Goal: Task Accomplishment & Management: Use online tool/utility

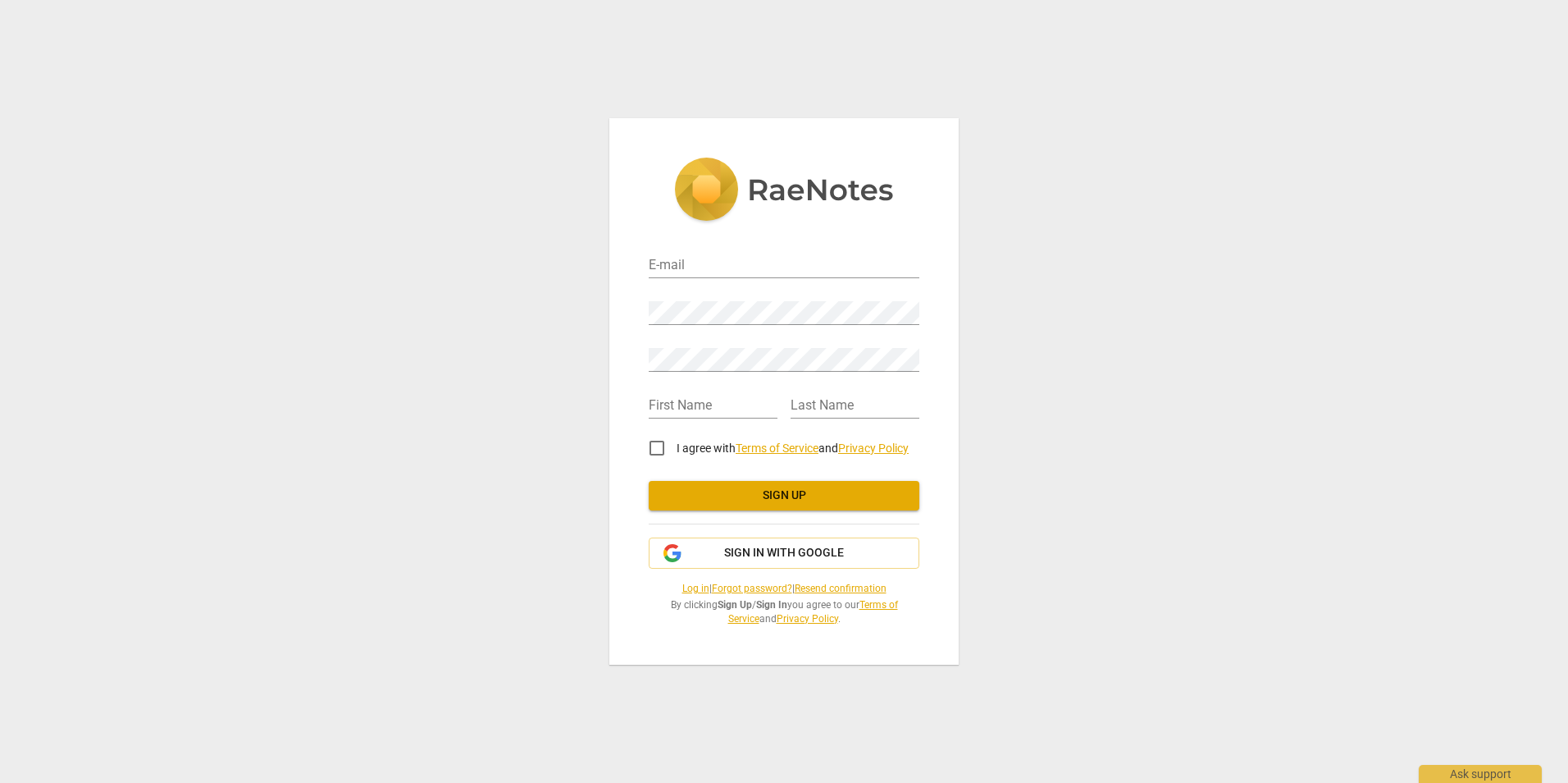
type input "[PERSON_NAME][EMAIL_ADDRESS][PERSON_NAME][DOMAIN_NAME]"
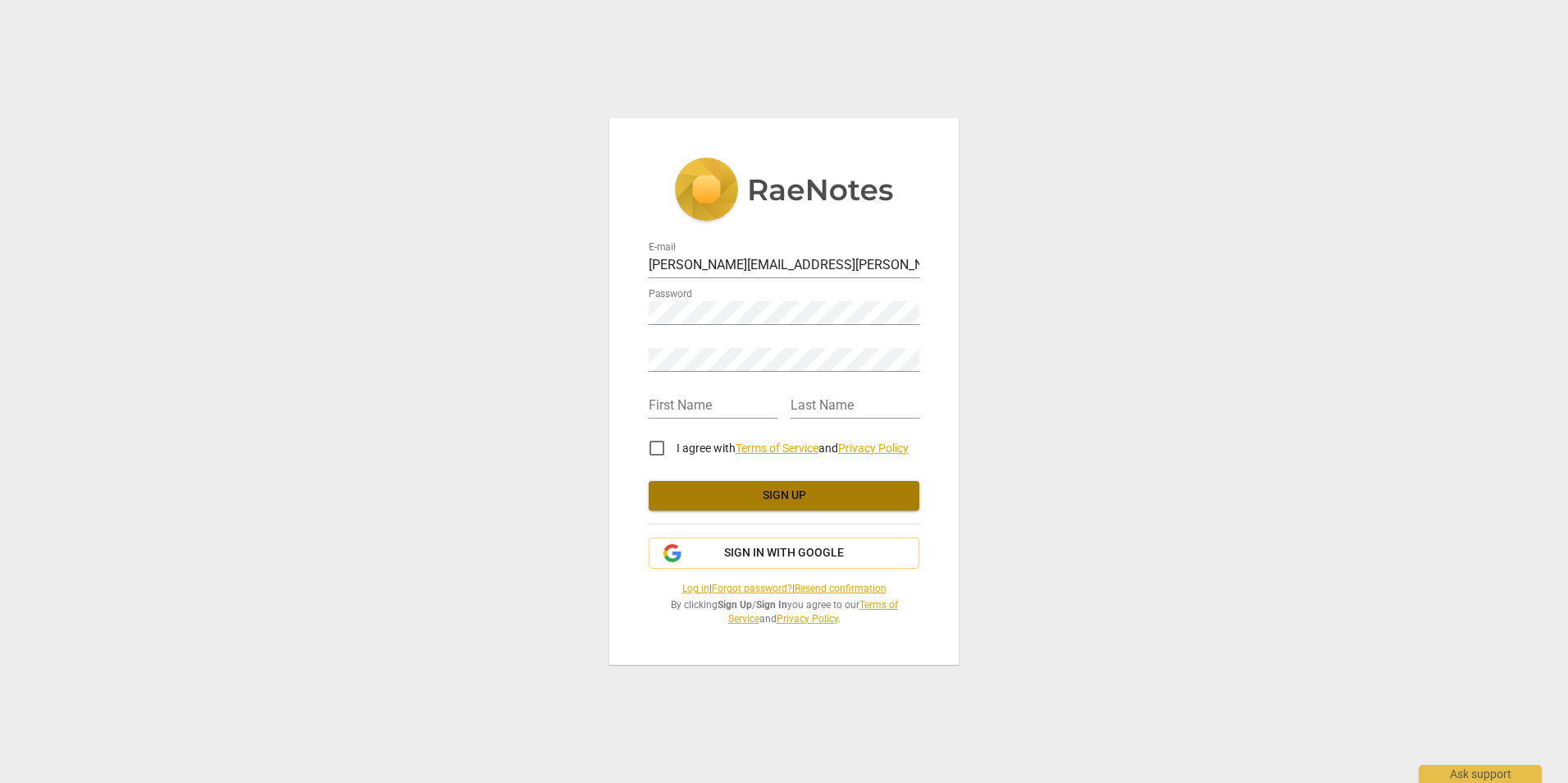
click at [784, 497] on span "Sign up" at bounding box center [784, 495] width 245 height 16
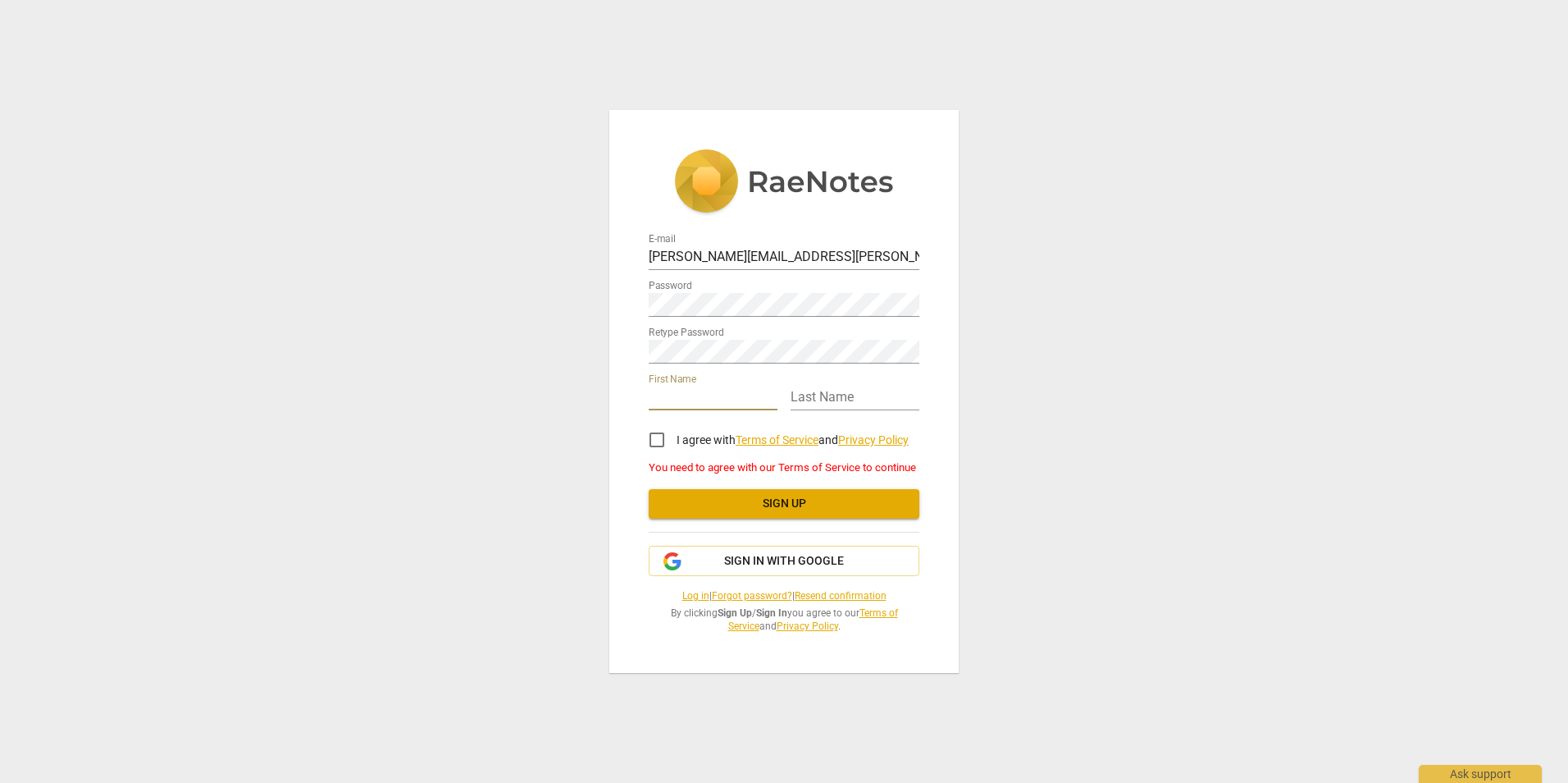
click at [734, 396] on input "text" at bounding box center [714, 398] width 129 height 24
type input "[PERSON_NAME]"
type input "corsie"
click at [658, 440] on input "I agree with Terms of Service and Privacy Policy" at bounding box center [657, 439] width 39 height 39
checkbox input "true"
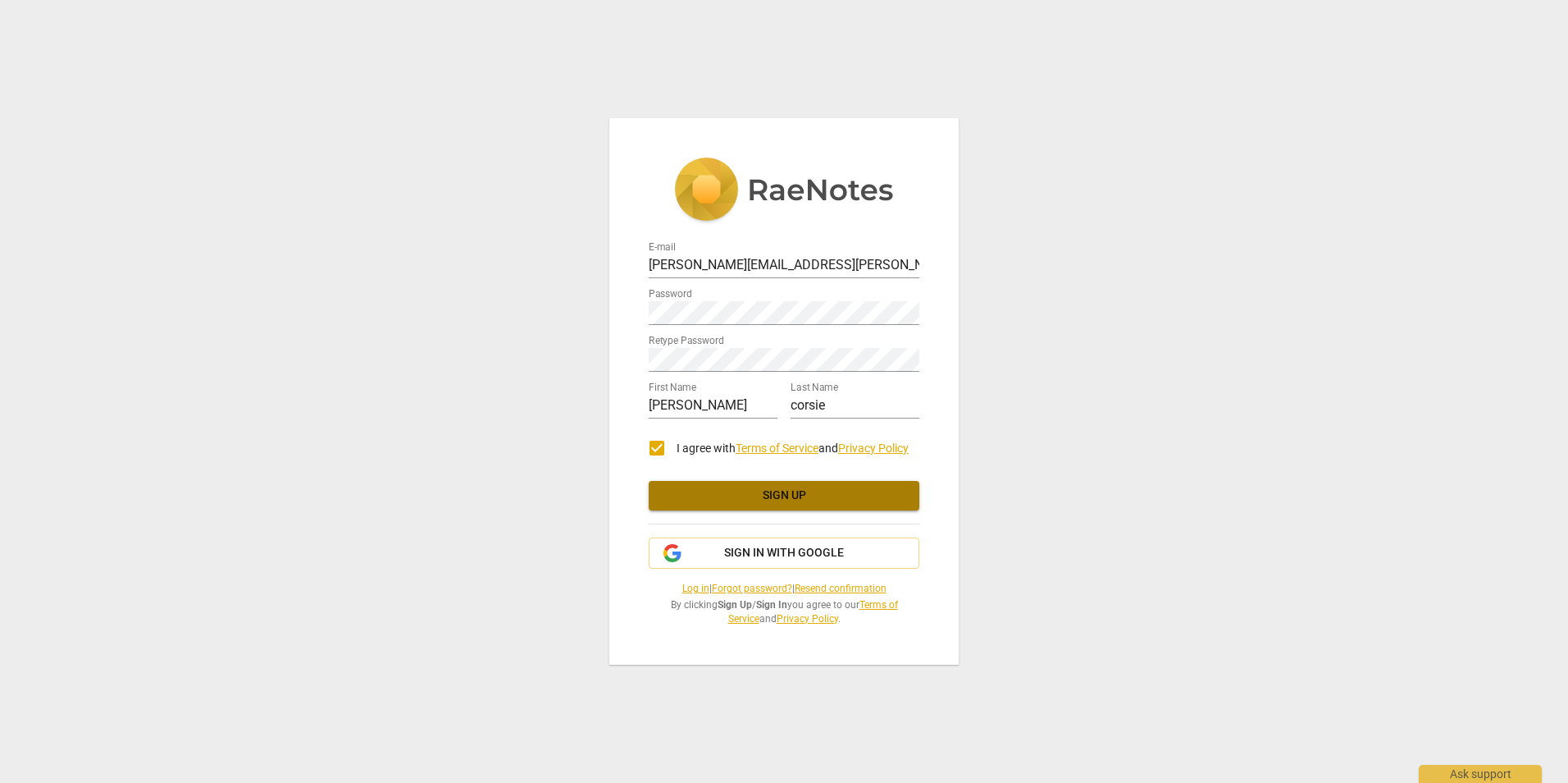
click at [790, 499] on span "Sign up" at bounding box center [784, 495] width 245 height 16
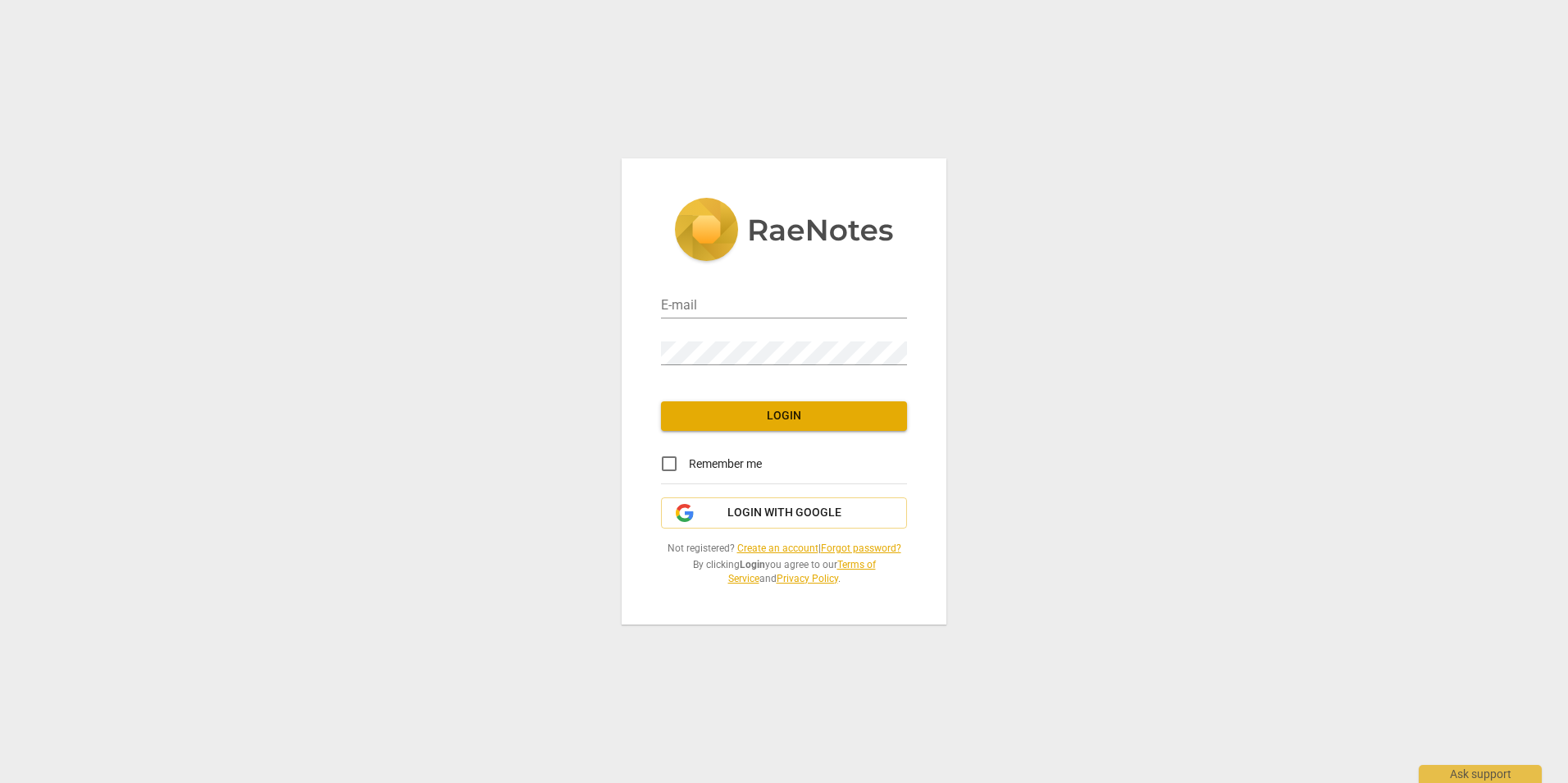
type input "andrew.corsie@london.anglican.org"
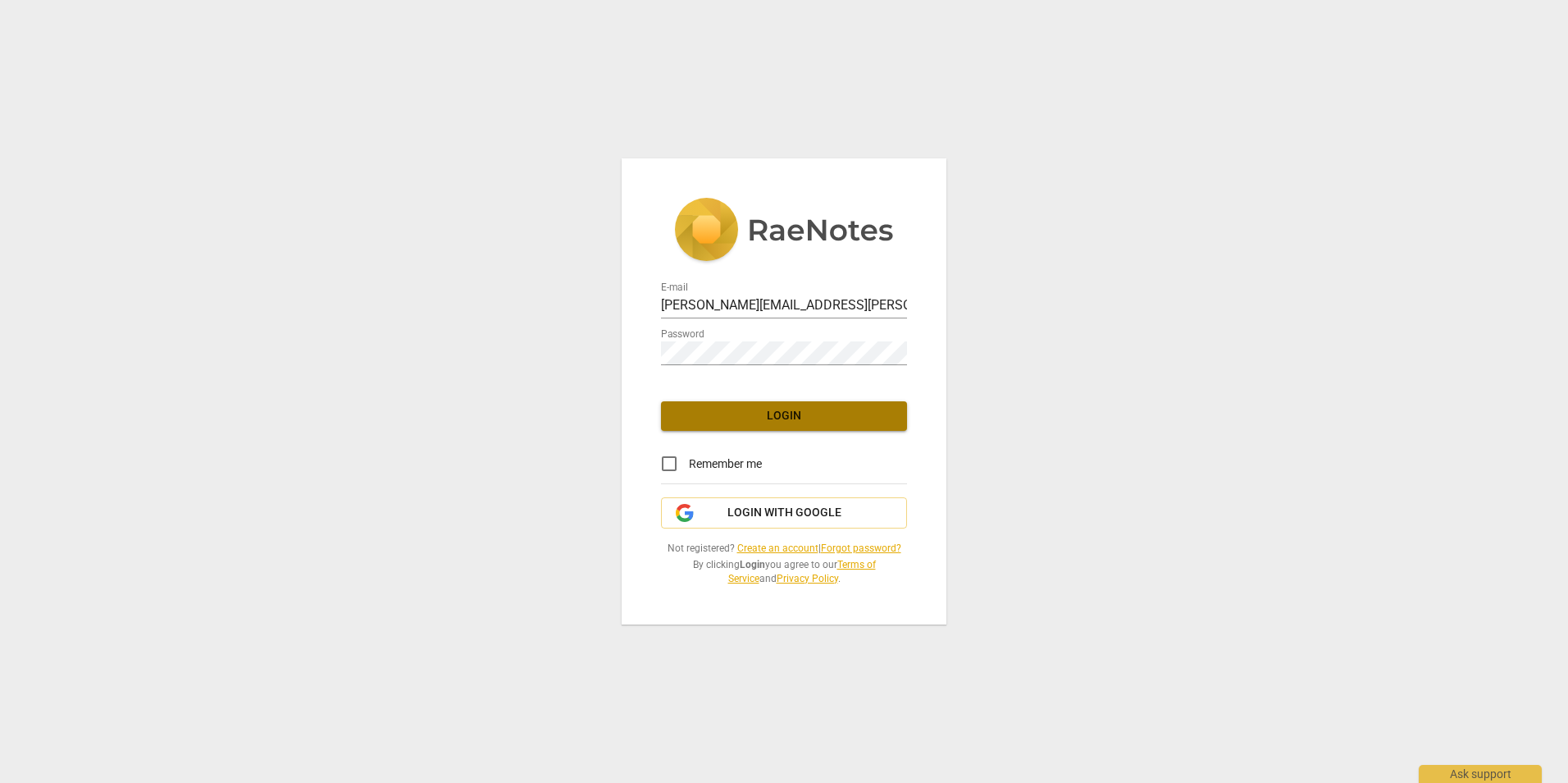
click at [775, 413] on span "Login" at bounding box center [784, 416] width 220 height 16
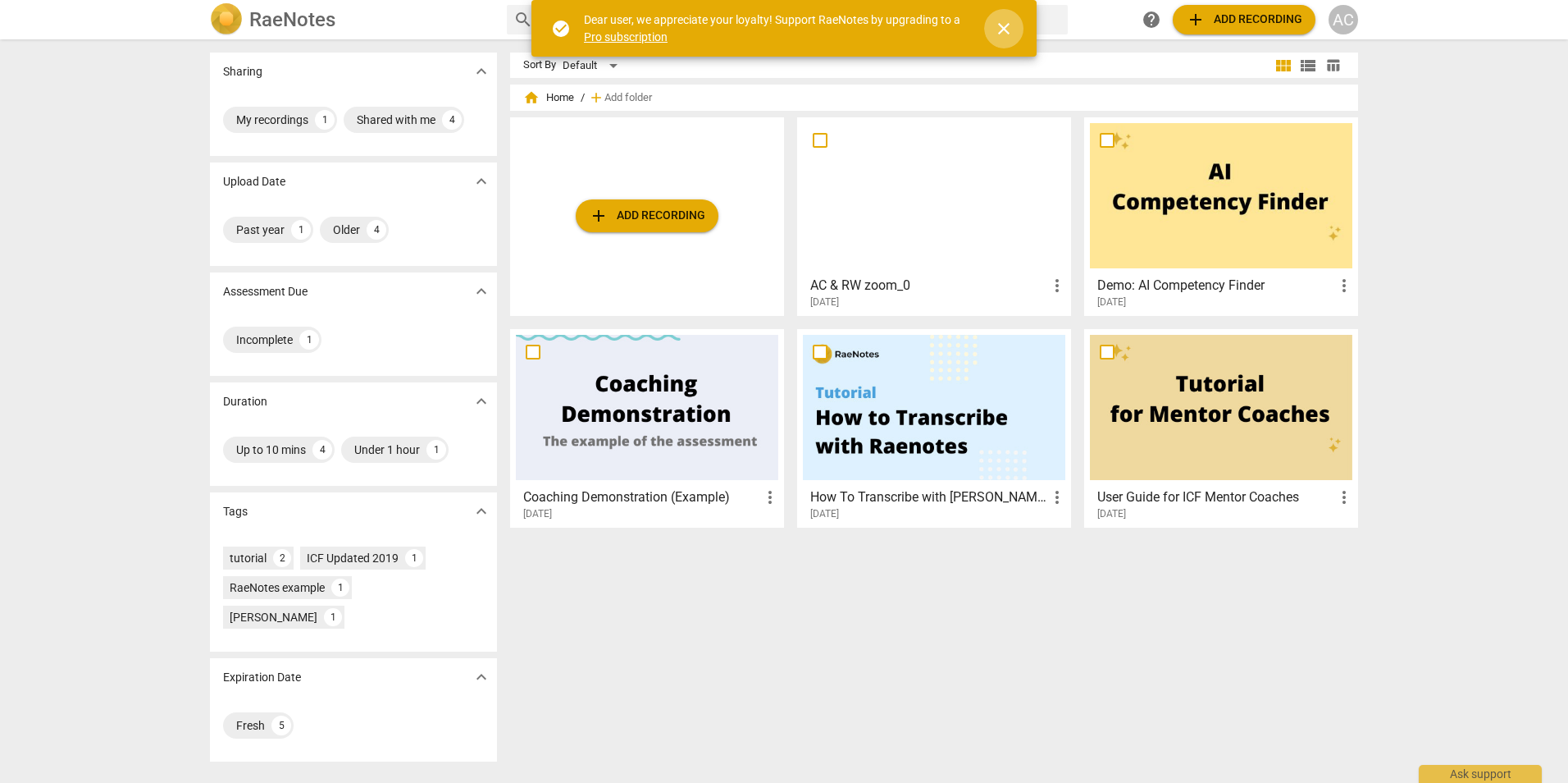
click at [1002, 29] on span "close" at bounding box center [1004, 29] width 20 height 20
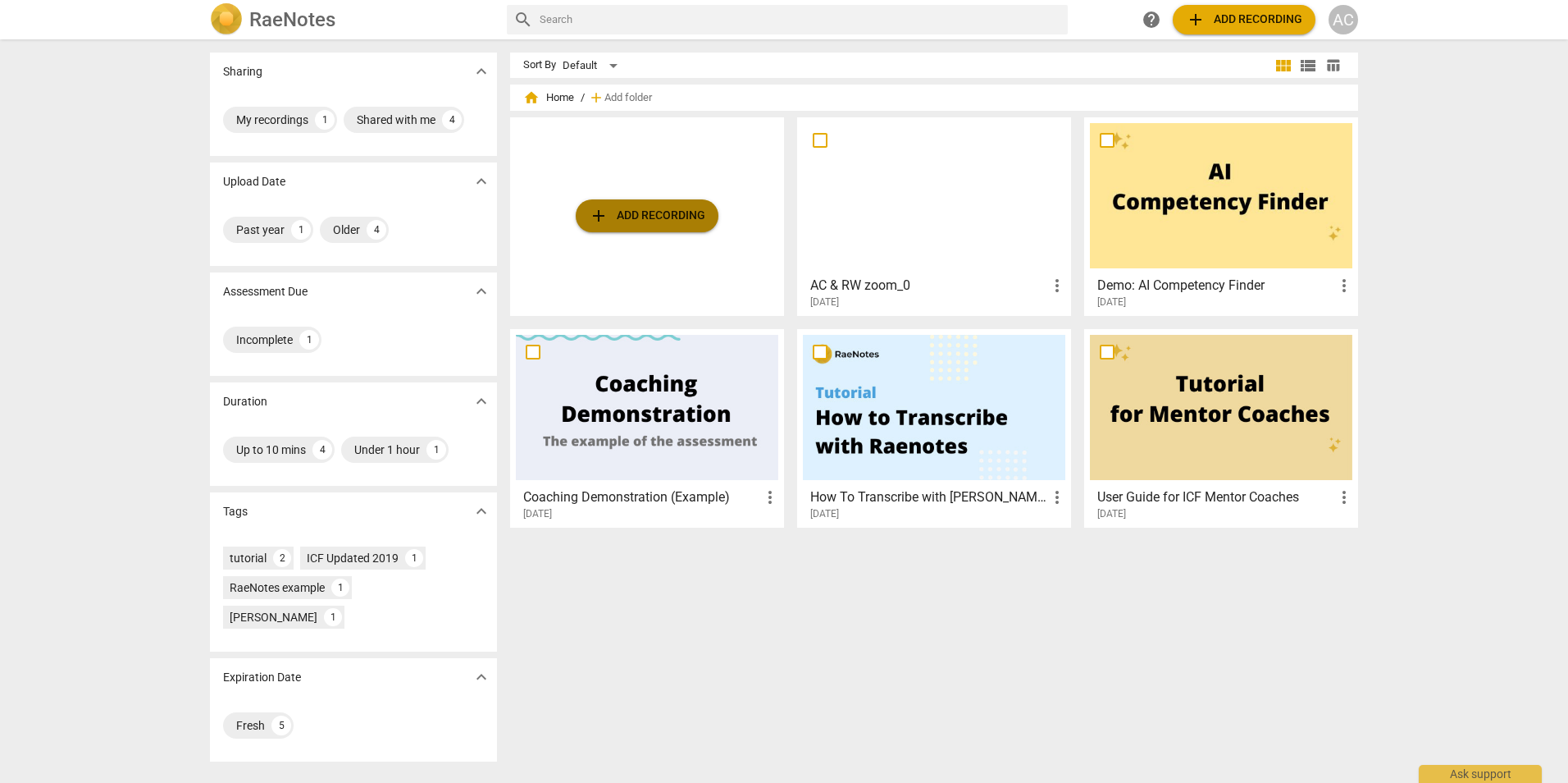
click at [678, 217] on span "add Add recording" at bounding box center [647, 216] width 117 height 20
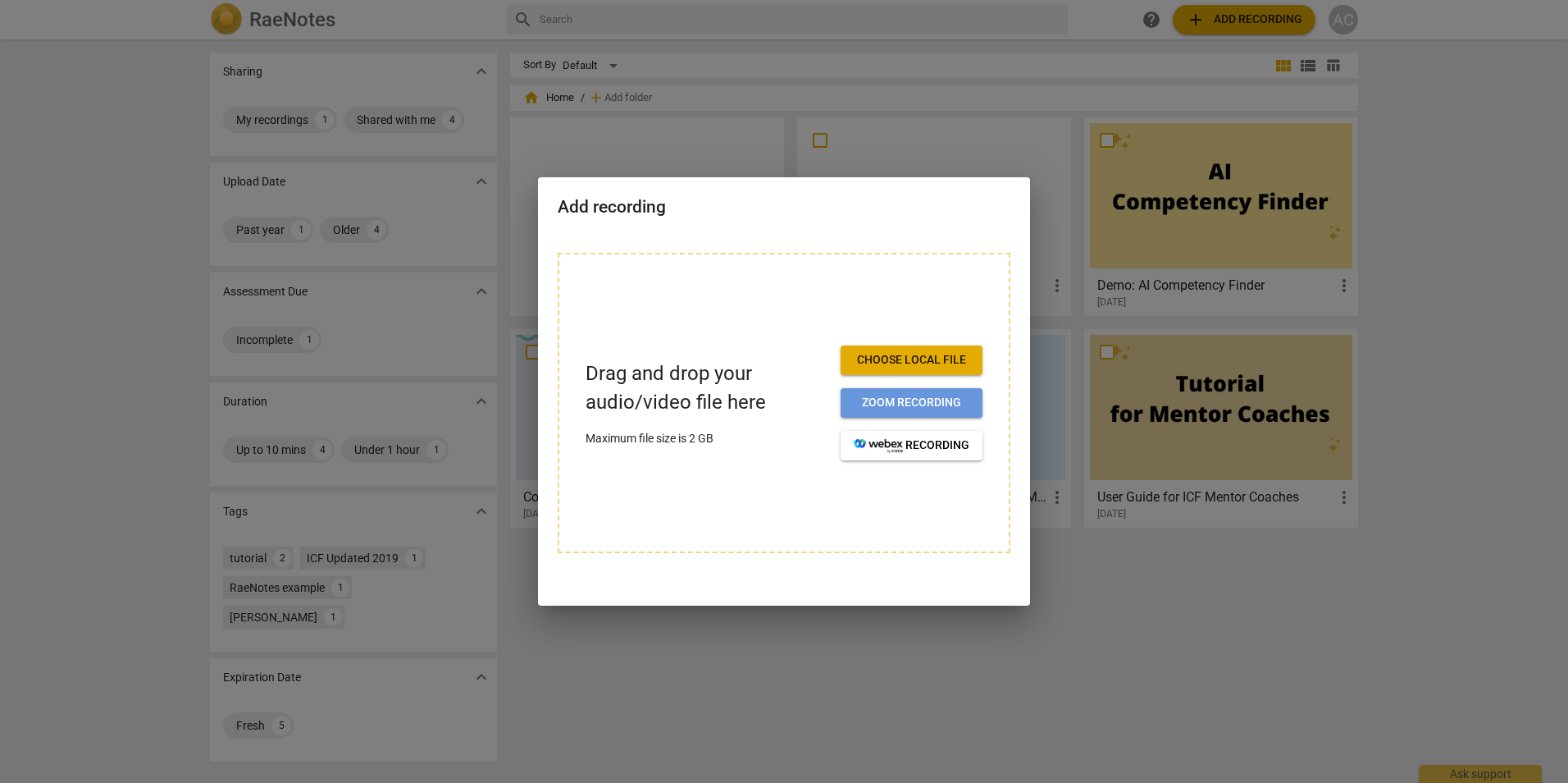
click at [910, 406] on span "Zoom recording" at bounding box center [911, 403] width 116 height 16
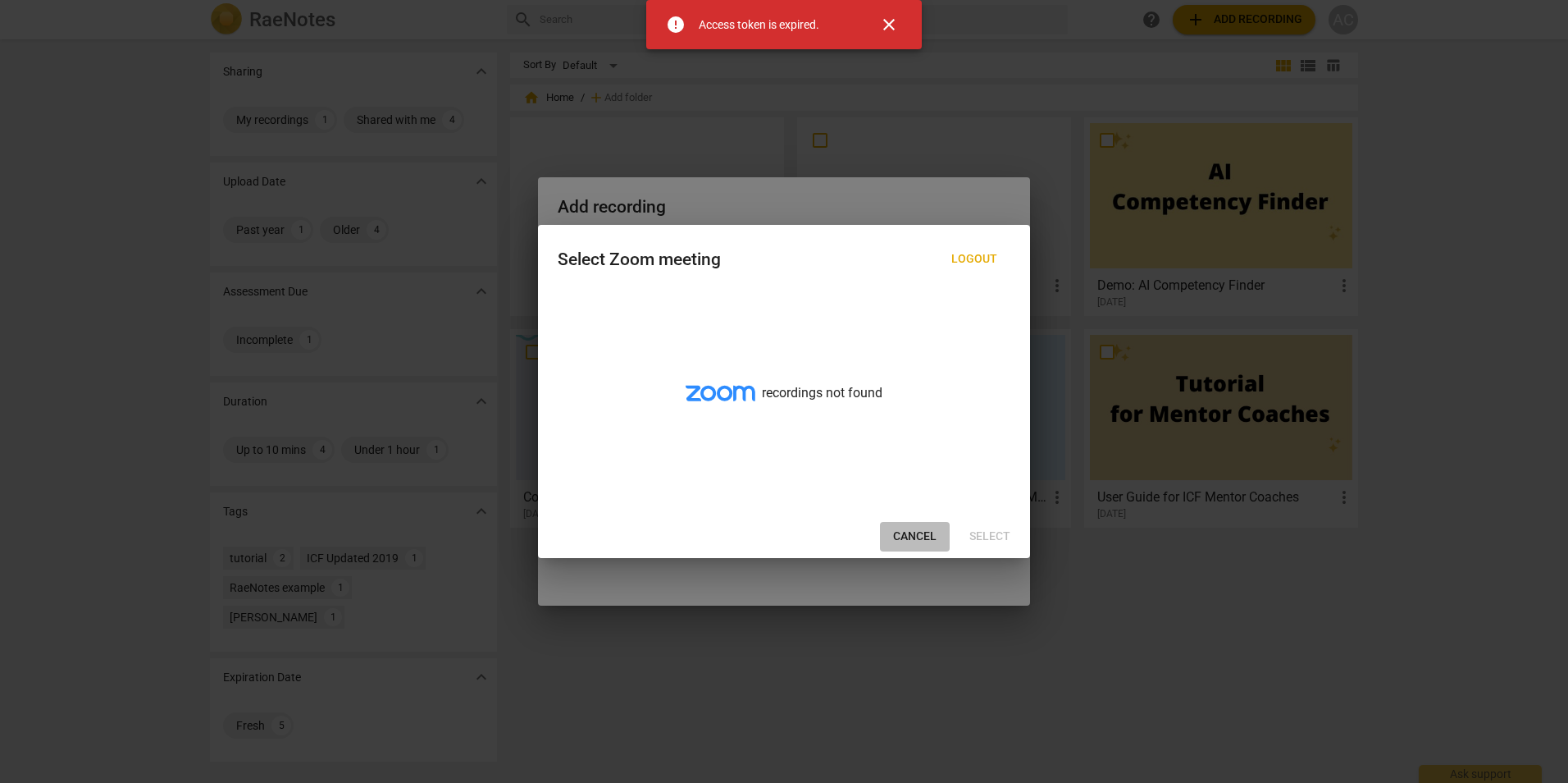
click at [898, 535] on span "Cancel" at bounding box center [914, 536] width 43 height 16
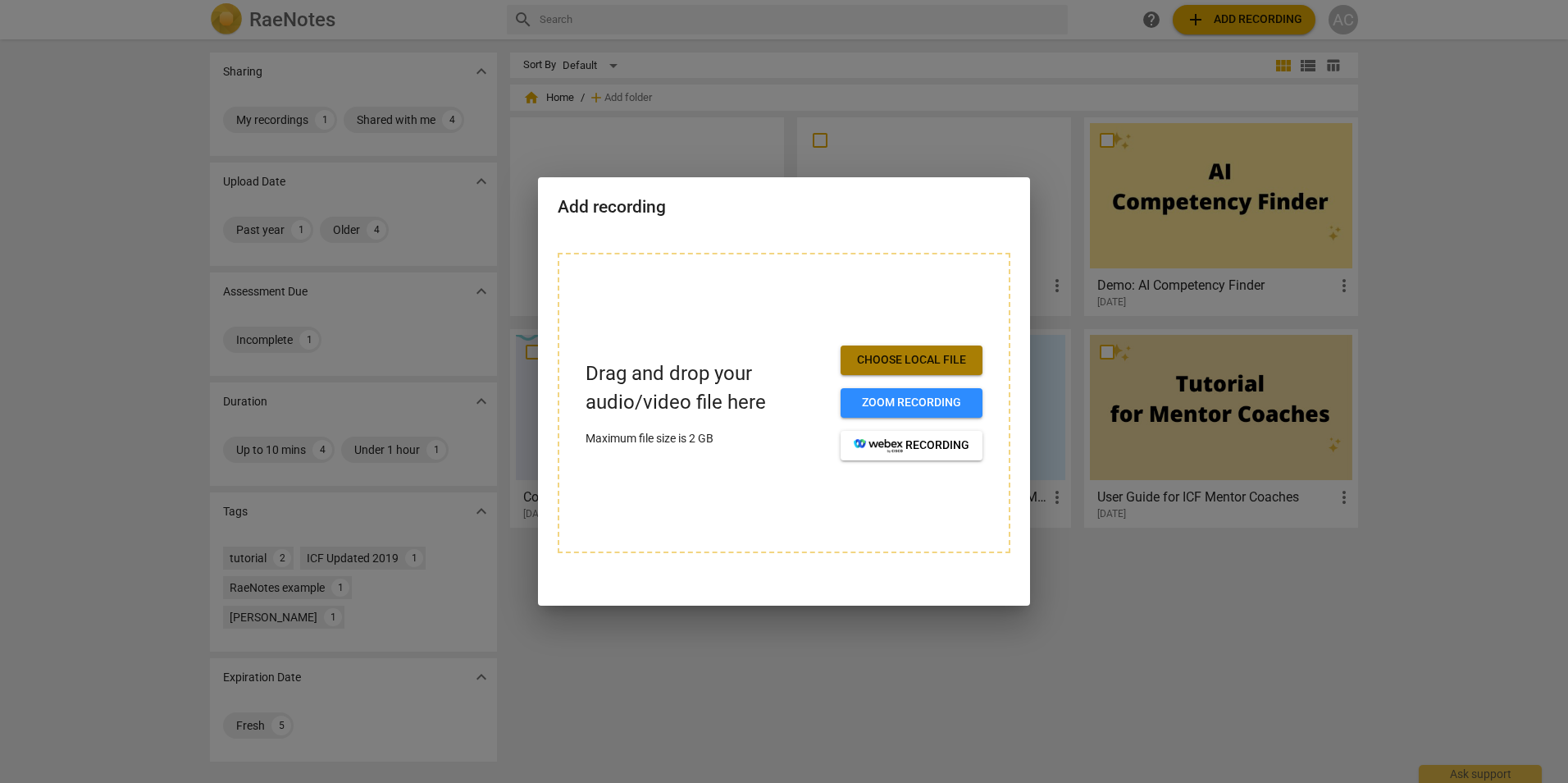
click at [912, 361] on span "Choose local file" at bounding box center [911, 360] width 116 height 16
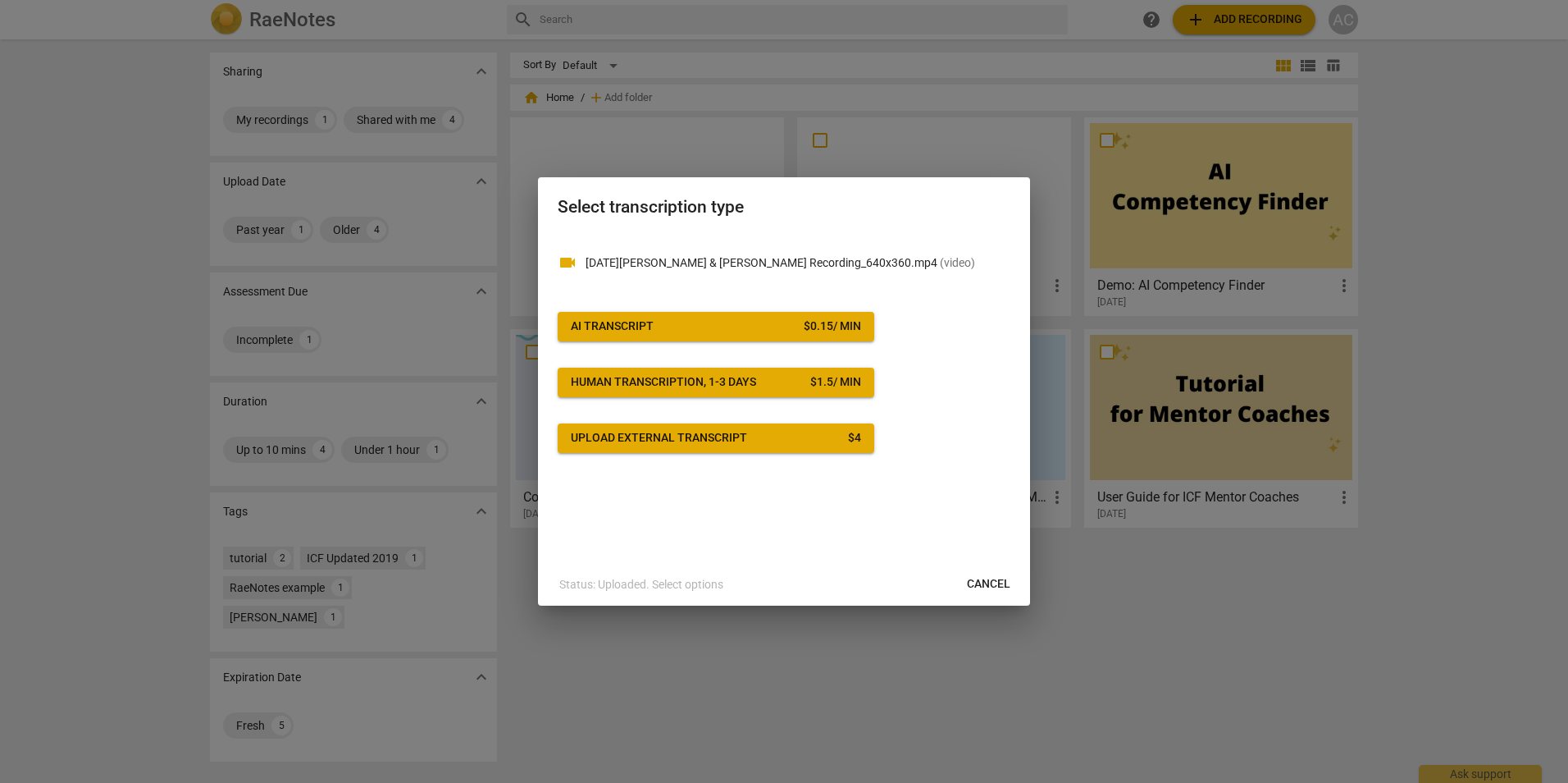
click at [994, 587] on span "Cancel" at bounding box center [989, 584] width 43 height 16
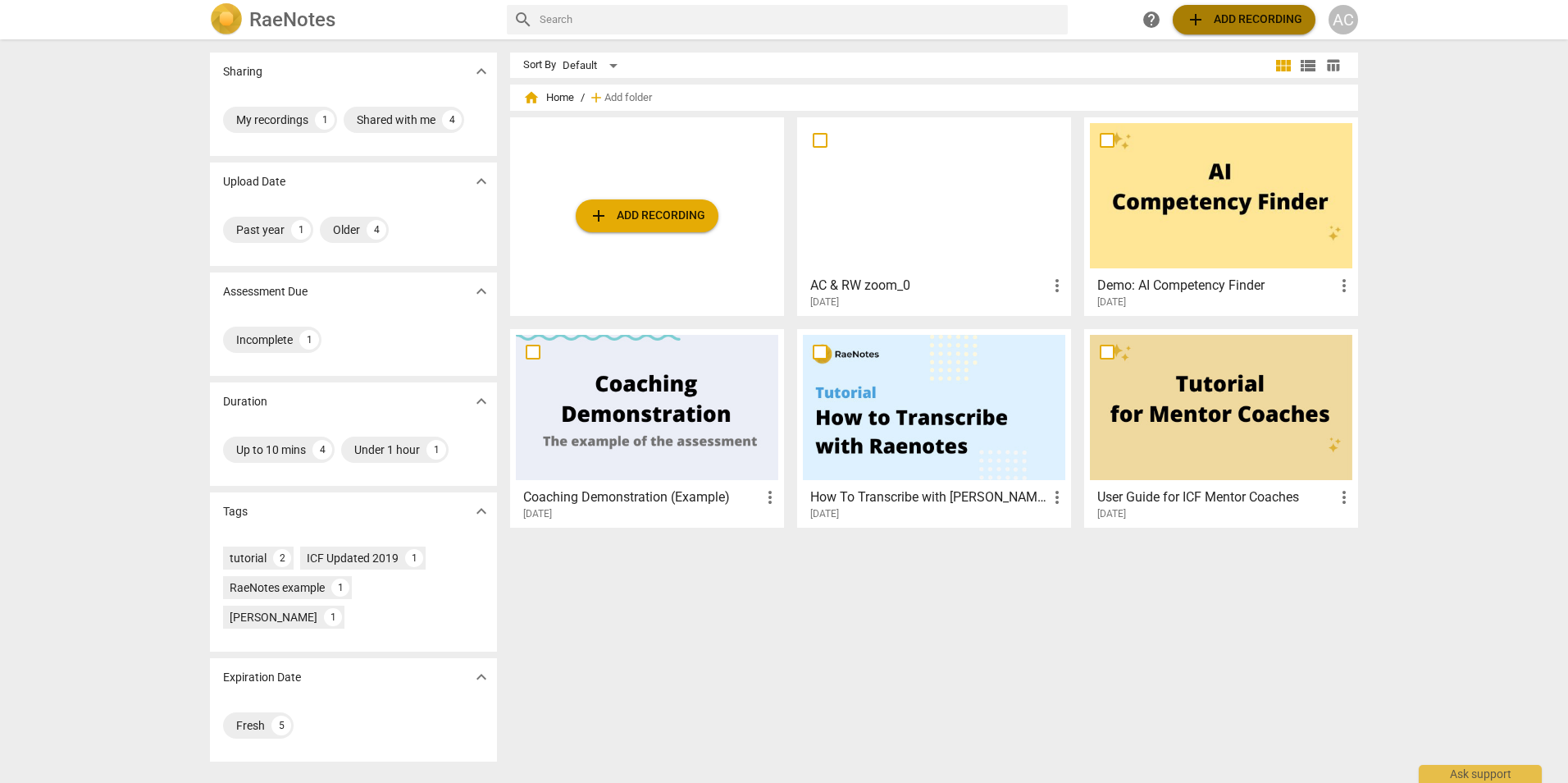
click at [1254, 8] on button "add Add recording" at bounding box center [1243, 19] width 143 height 30
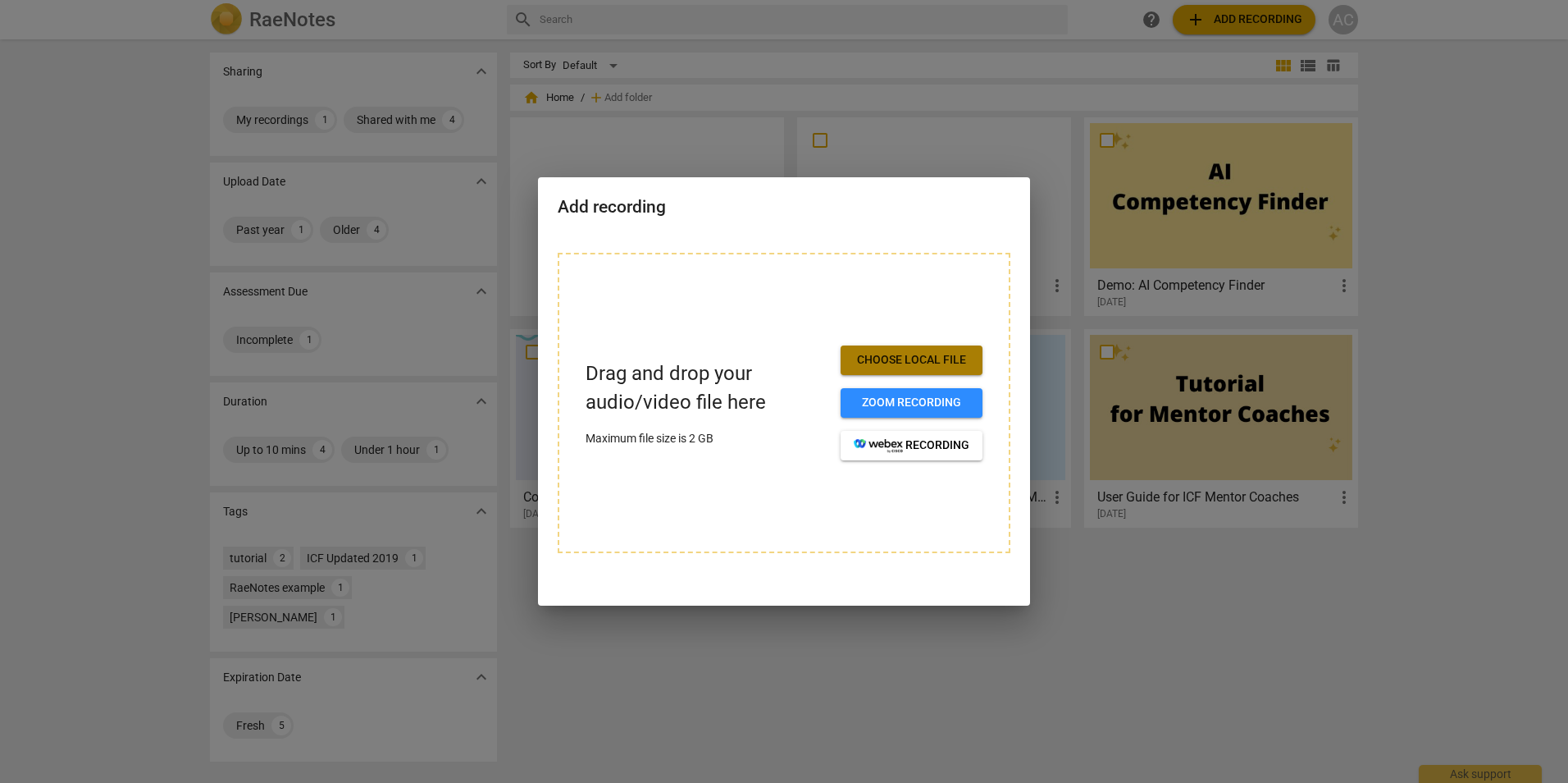
click at [900, 354] on span "Choose local file" at bounding box center [911, 360] width 116 height 16
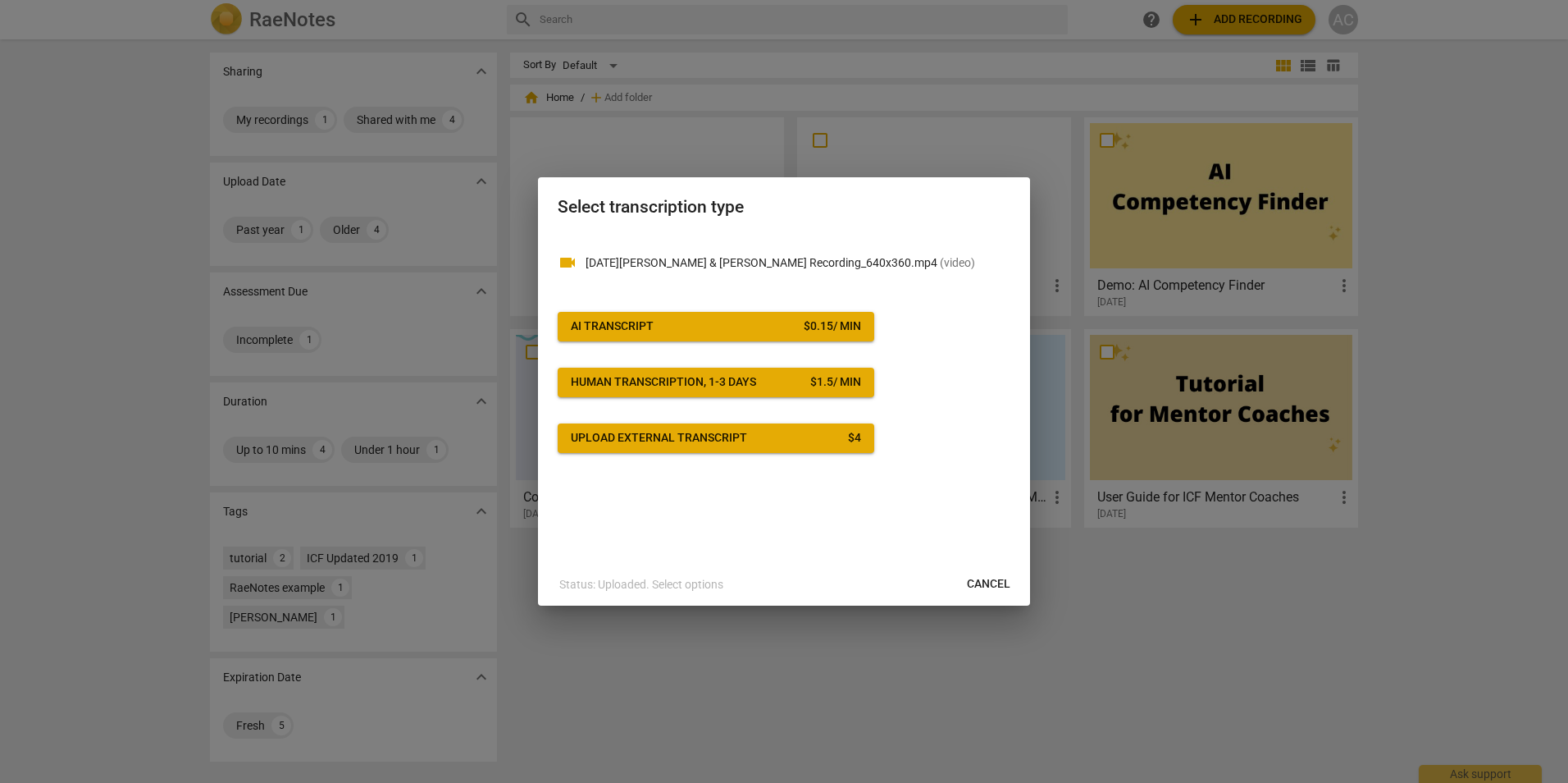
click at [667, 323] on span "AI Transcript $ 0.15 / min" at bounding box center [716, 326] width 290 height 16
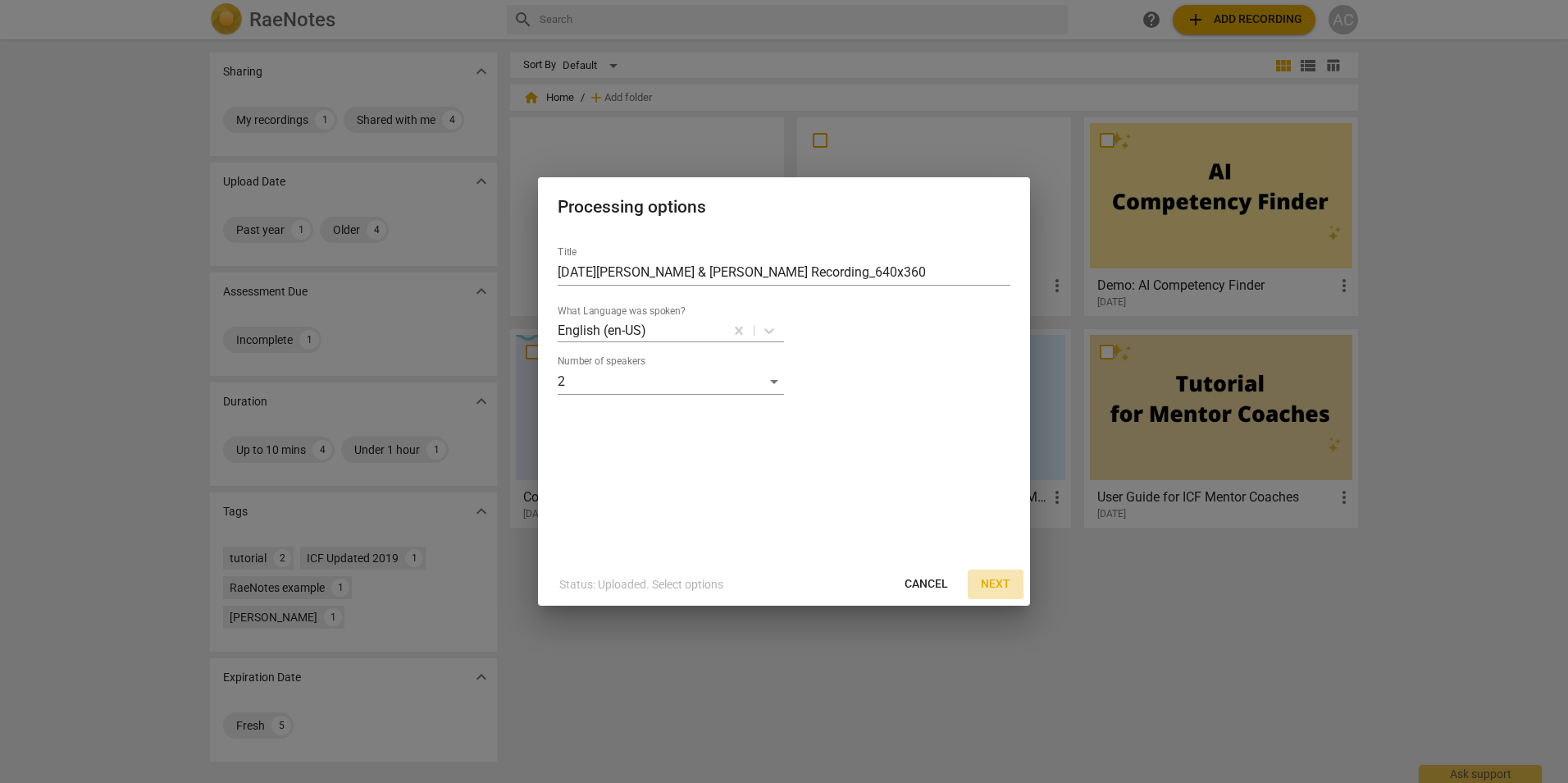
click at [1001, 584] on span "Next" at bounding box center [995, 584] width 30 height 16
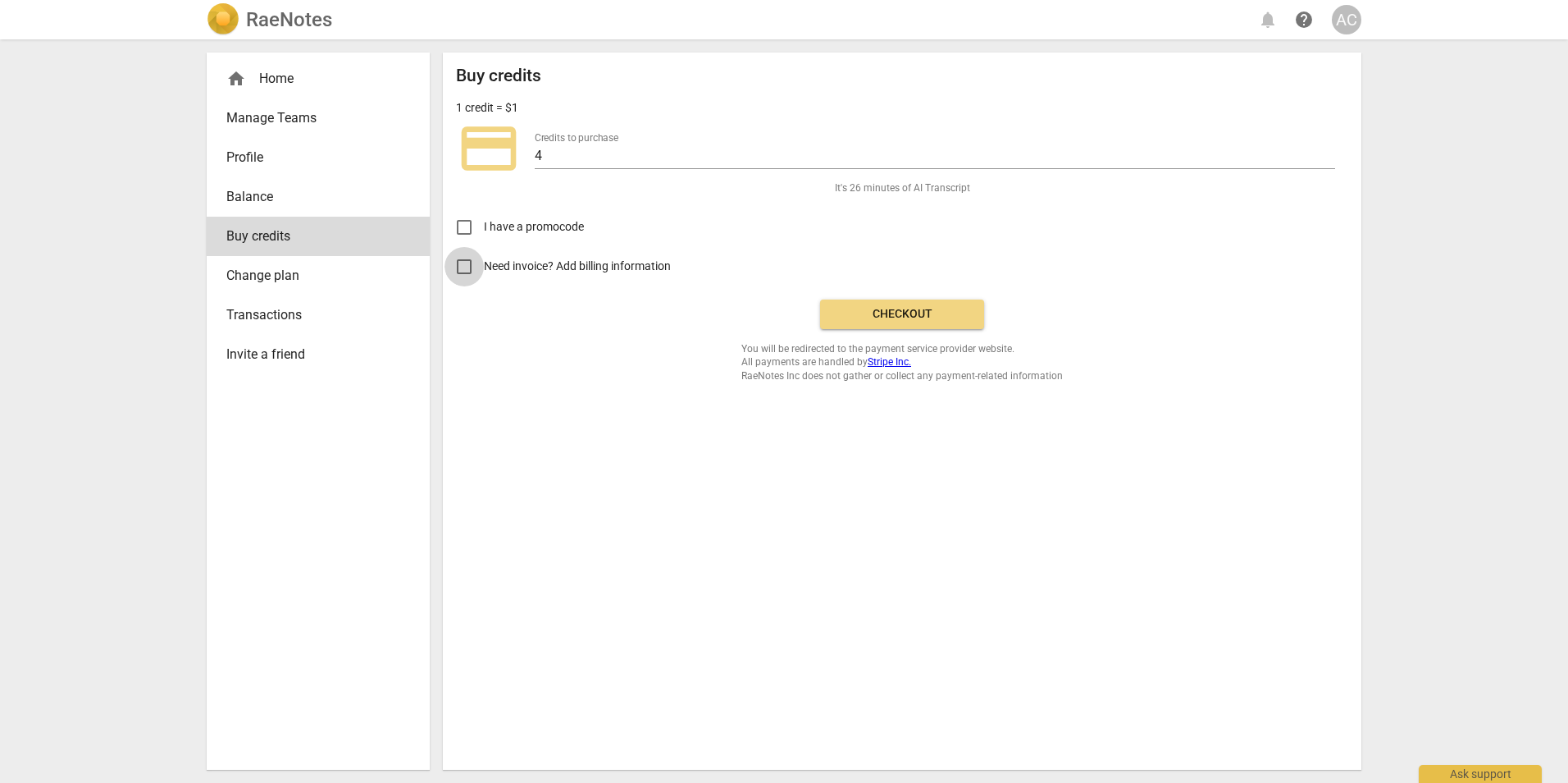
click at [463, 265] on input "Need invoice? Add billing information" at bounding box center [464, 266] width 39 height 39
checkbox input "true"
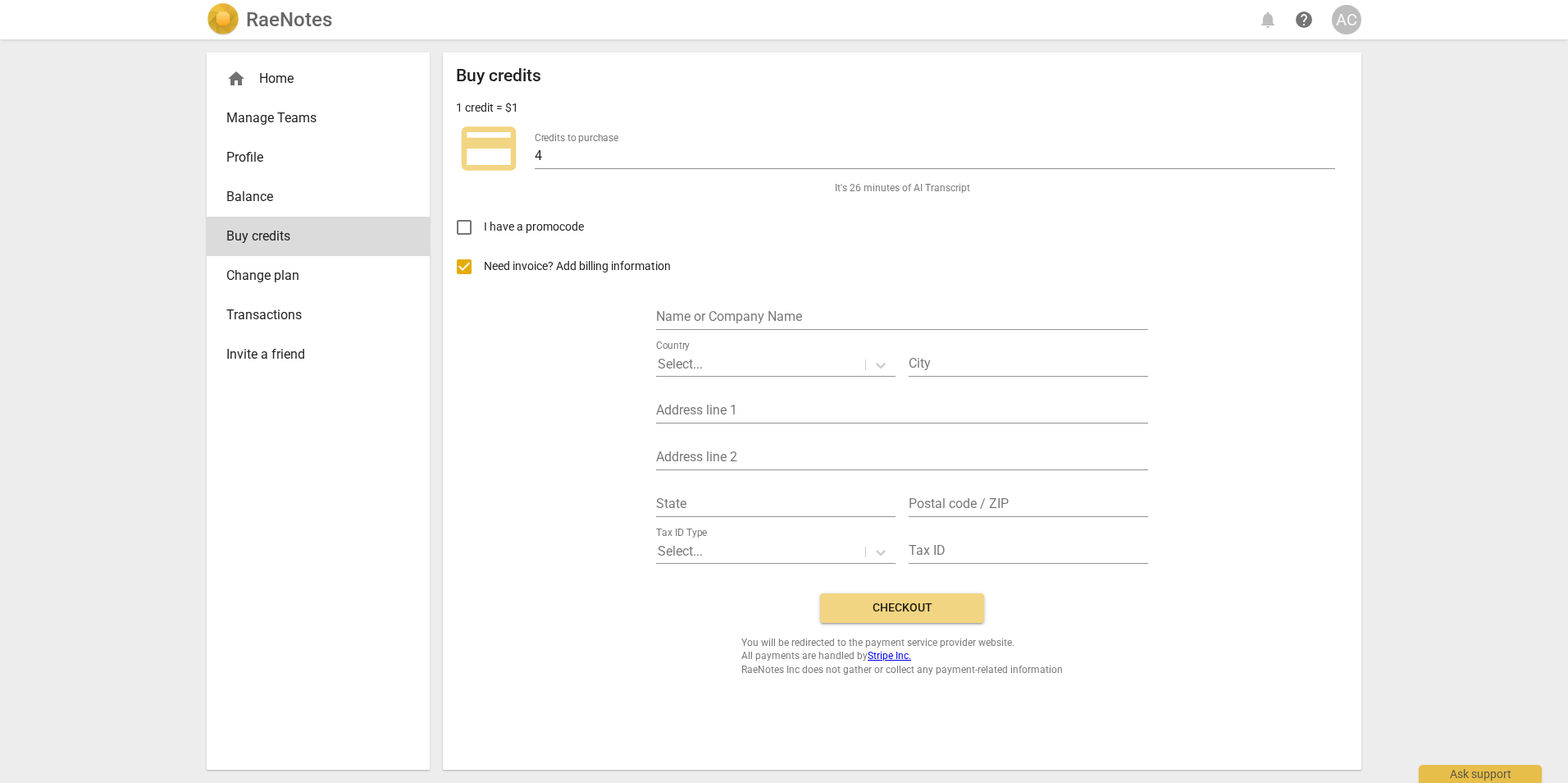
click at [543, 170] on div "credit_card Credits to purchase 4" at bounding box center [902, 148] width 892 height 65
click at [919, 609] on span "Checkout" at bounding box center [903, 608] width 138 height 16
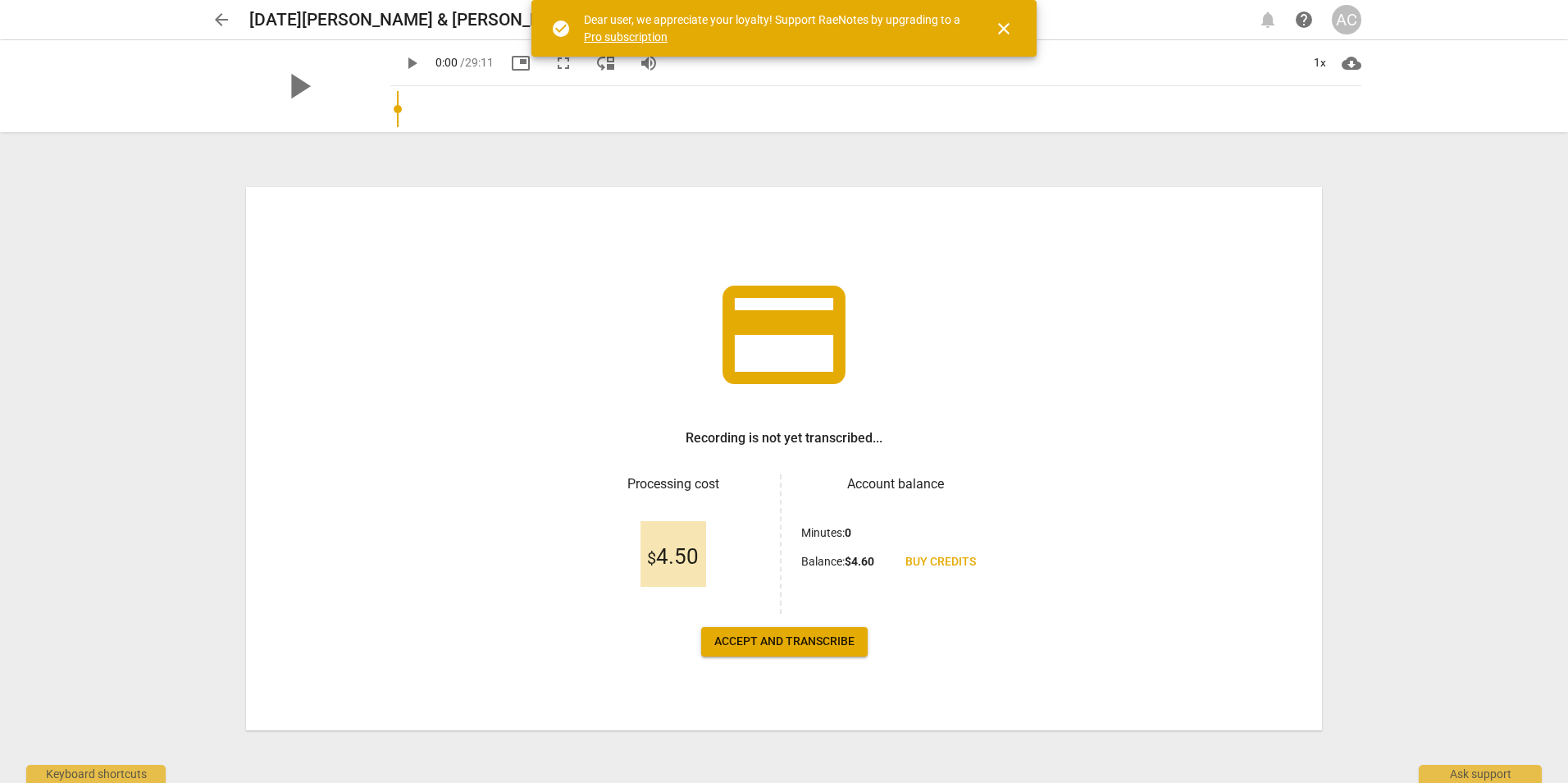
click at [1028, 422] on div "credit_card Recording is not yet transcribed... Processing cost $ 4.50 Account …" at bounding box center [784, 459] width 1076 height 544
click at [780, 633] on span "Accept and transcribe" at bounding box center [784, 641] width 140 height 16
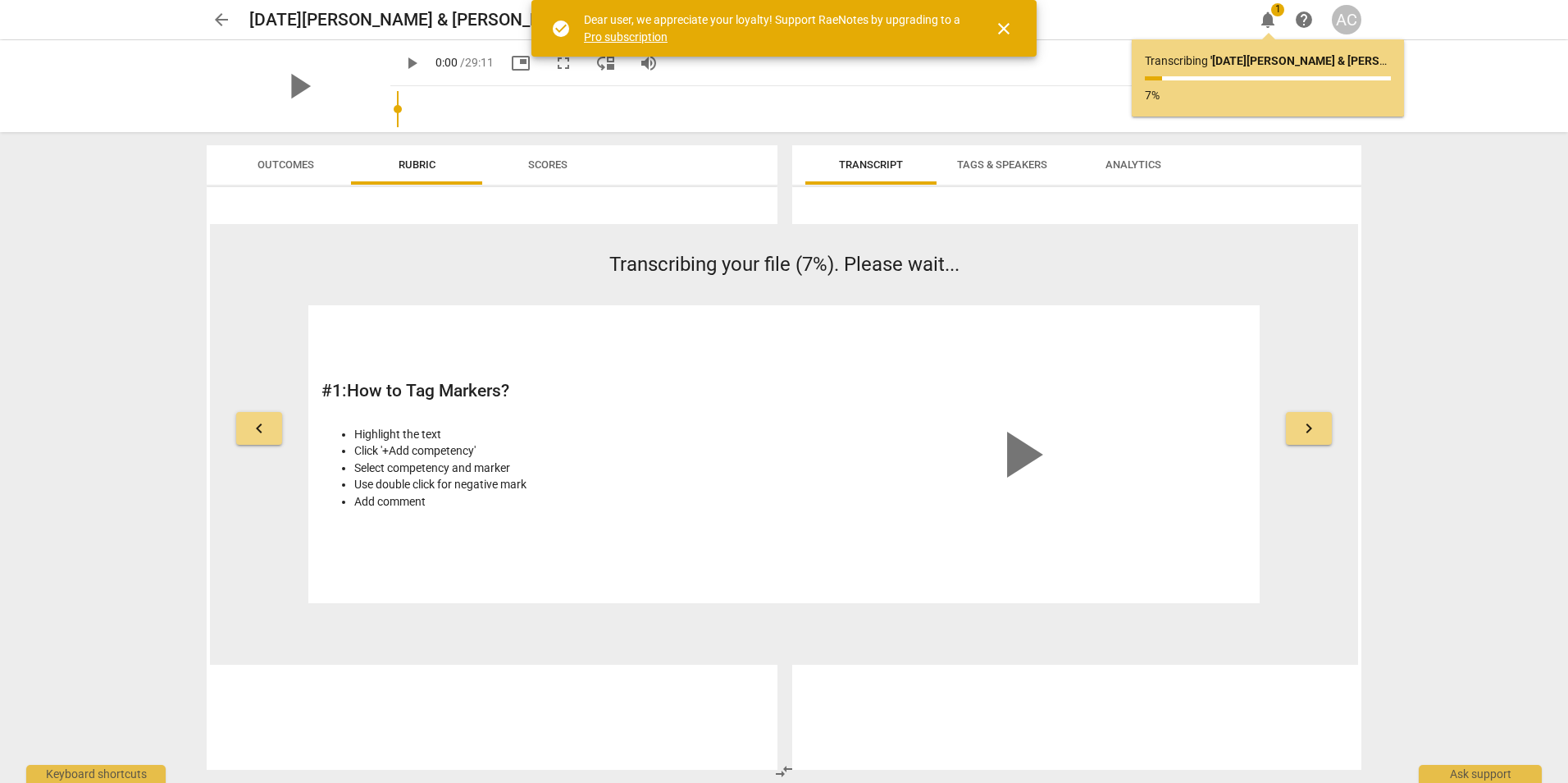
click at [1075, 482] on div "play_arrow" at bounding box center [1020, 454] width 454 height 271
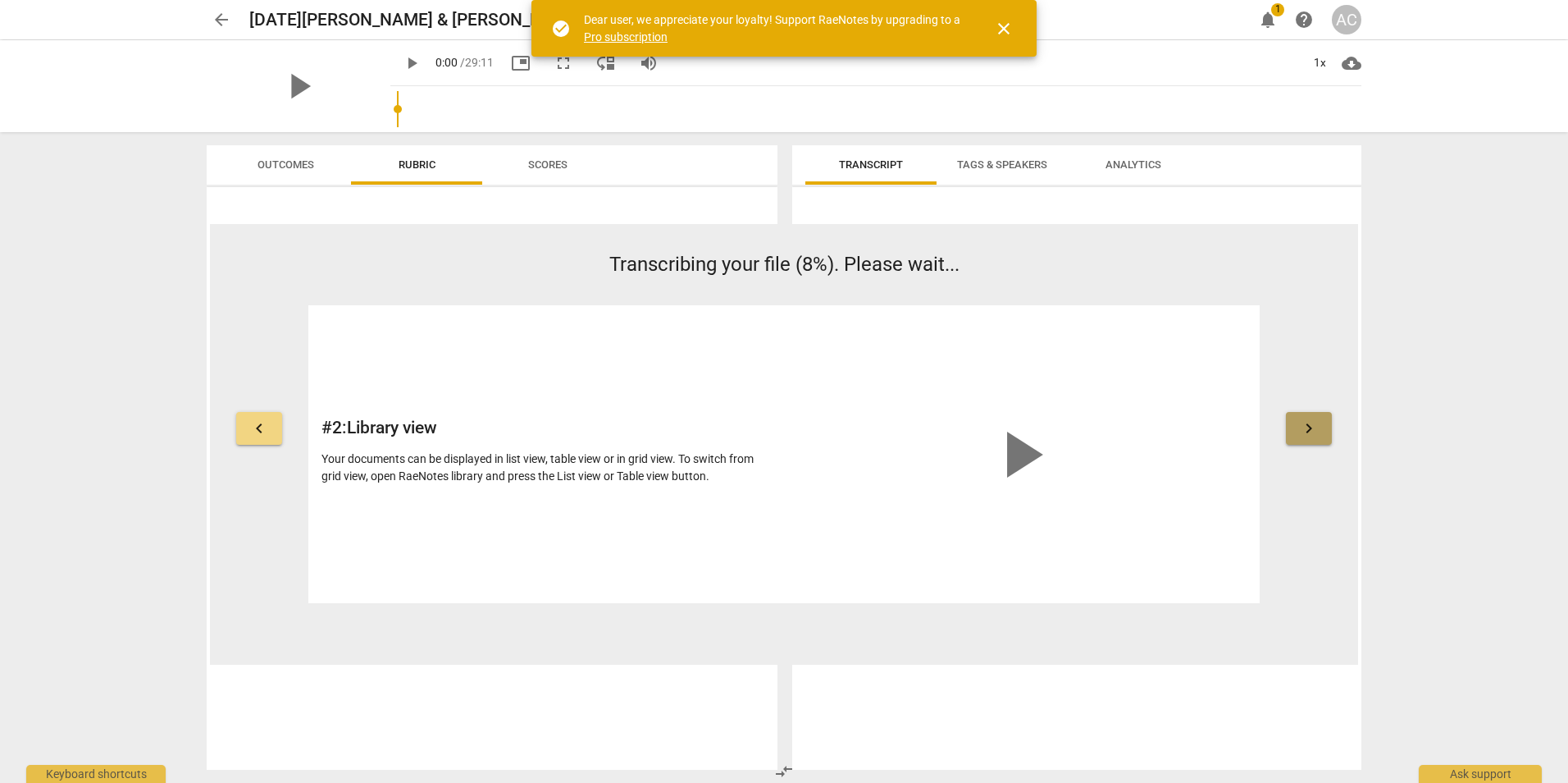
click at [1321, 430] on button "keyboard_arrow_right" at bounding box center [1309, 428] width 46 height 33
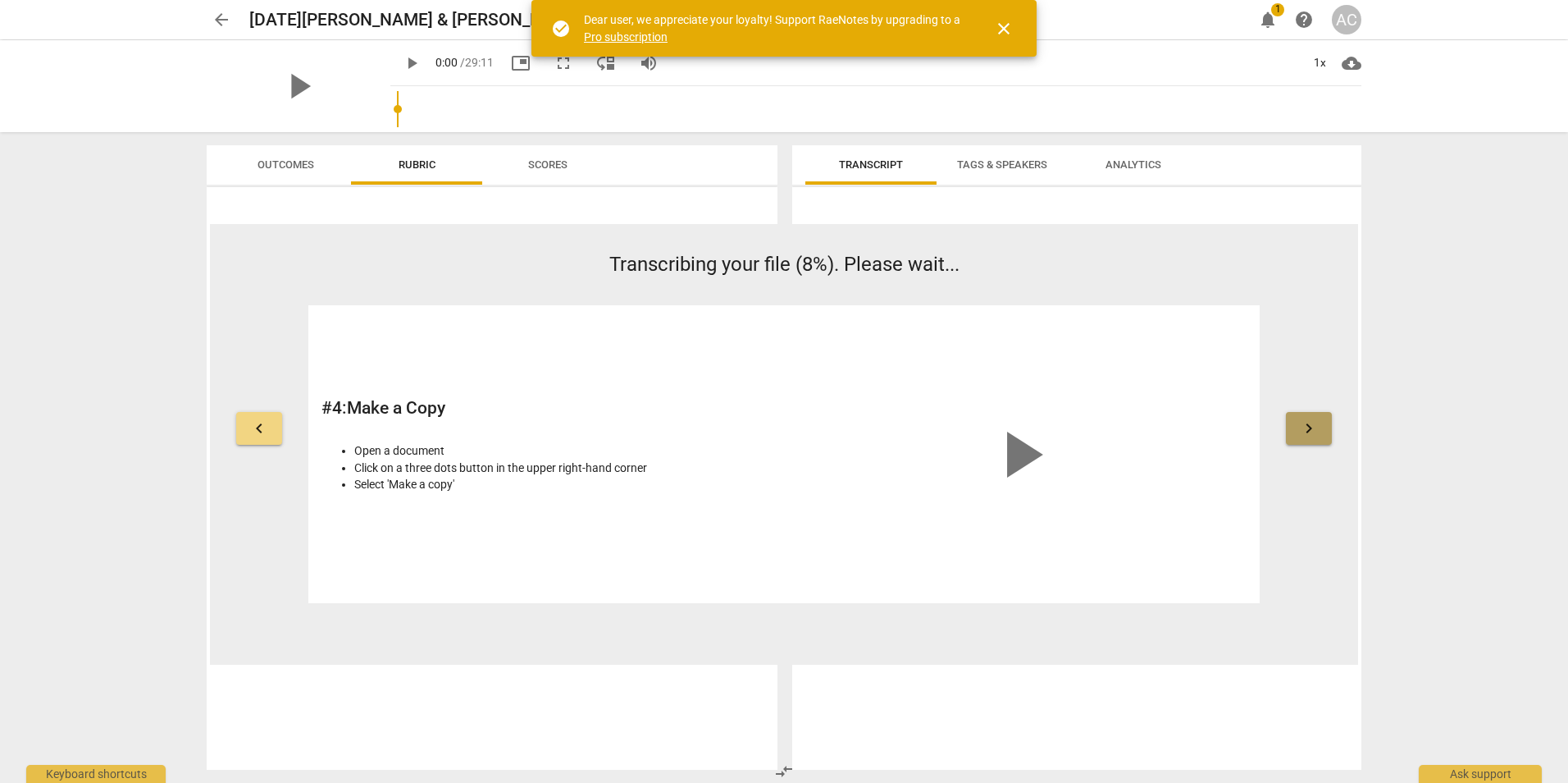
click at [1321, 430] on button "keyboard_arrow_right" at bounding box center [1309, 428] width 46 height 33
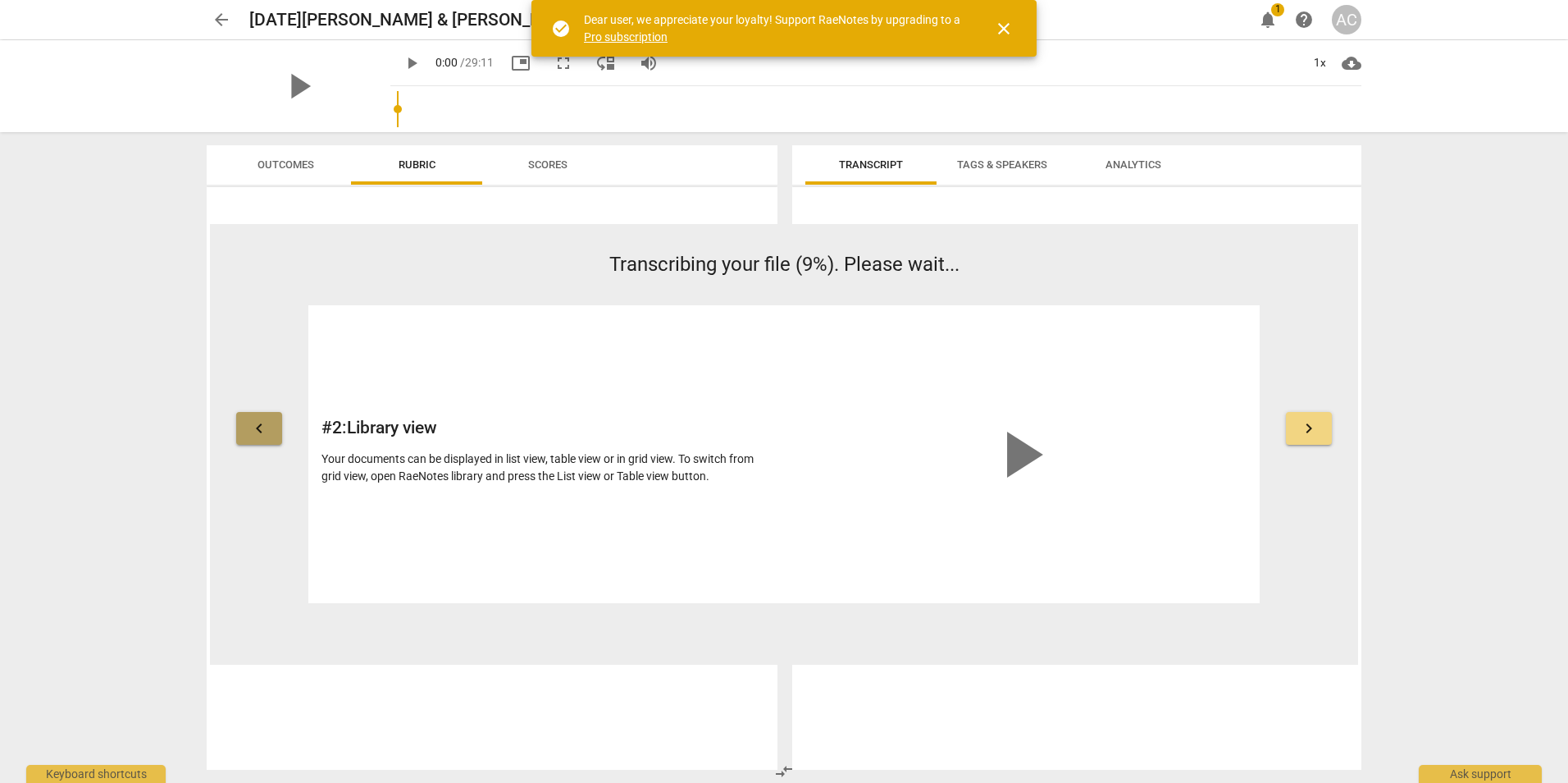
click at [256, 429] on span "keyboard_arrow_left" at bounding box center [259, 429] width 20 height 20
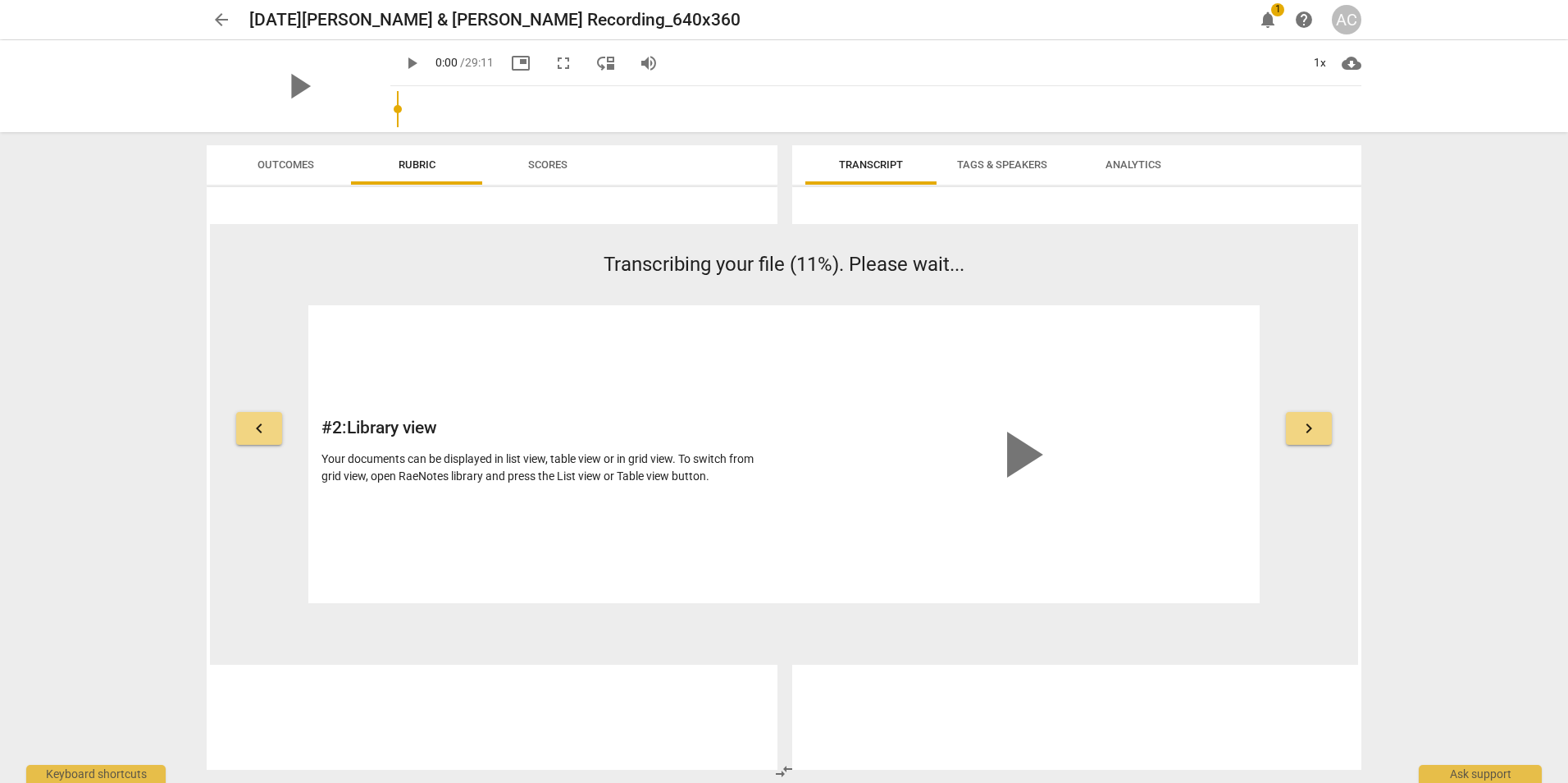
click at [1477, 712] on div "arrow_back 25 August Andrew & Sarah Recording_640x360 edit notifications 1 help…" at bounding box center [784, 391] width 1568 height 783
click at [1501, 349] on div "arrow_back 25 August Andrew & Sarah Recording_640x360 edit notifications 1 help…" at bounding box center [784, 391] width 1568 height 783
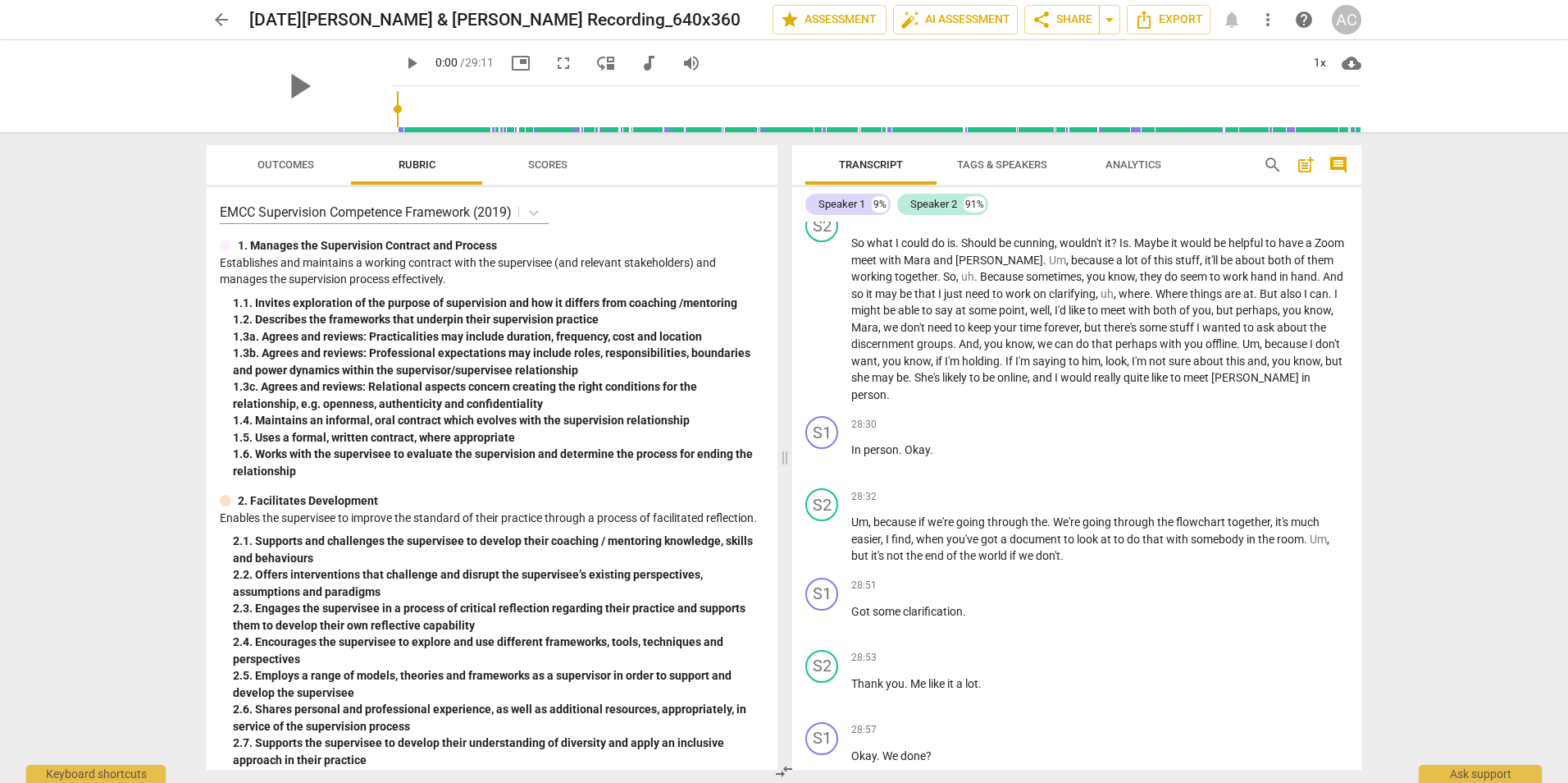
scroll to position [8863, 0]
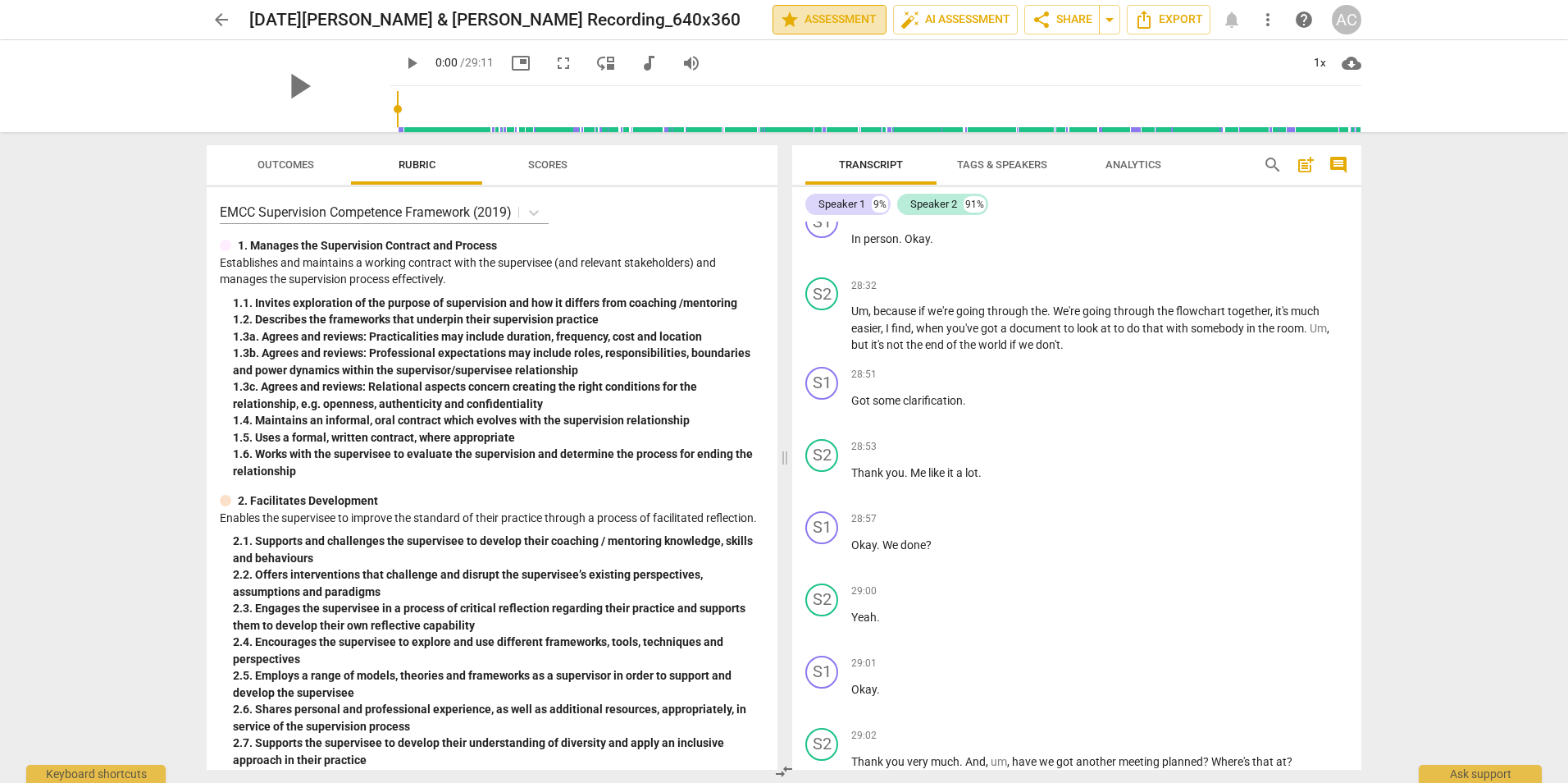
click at [845, 10] on span "star Assessment" at bounding box center [829, 20] width 100 height 20
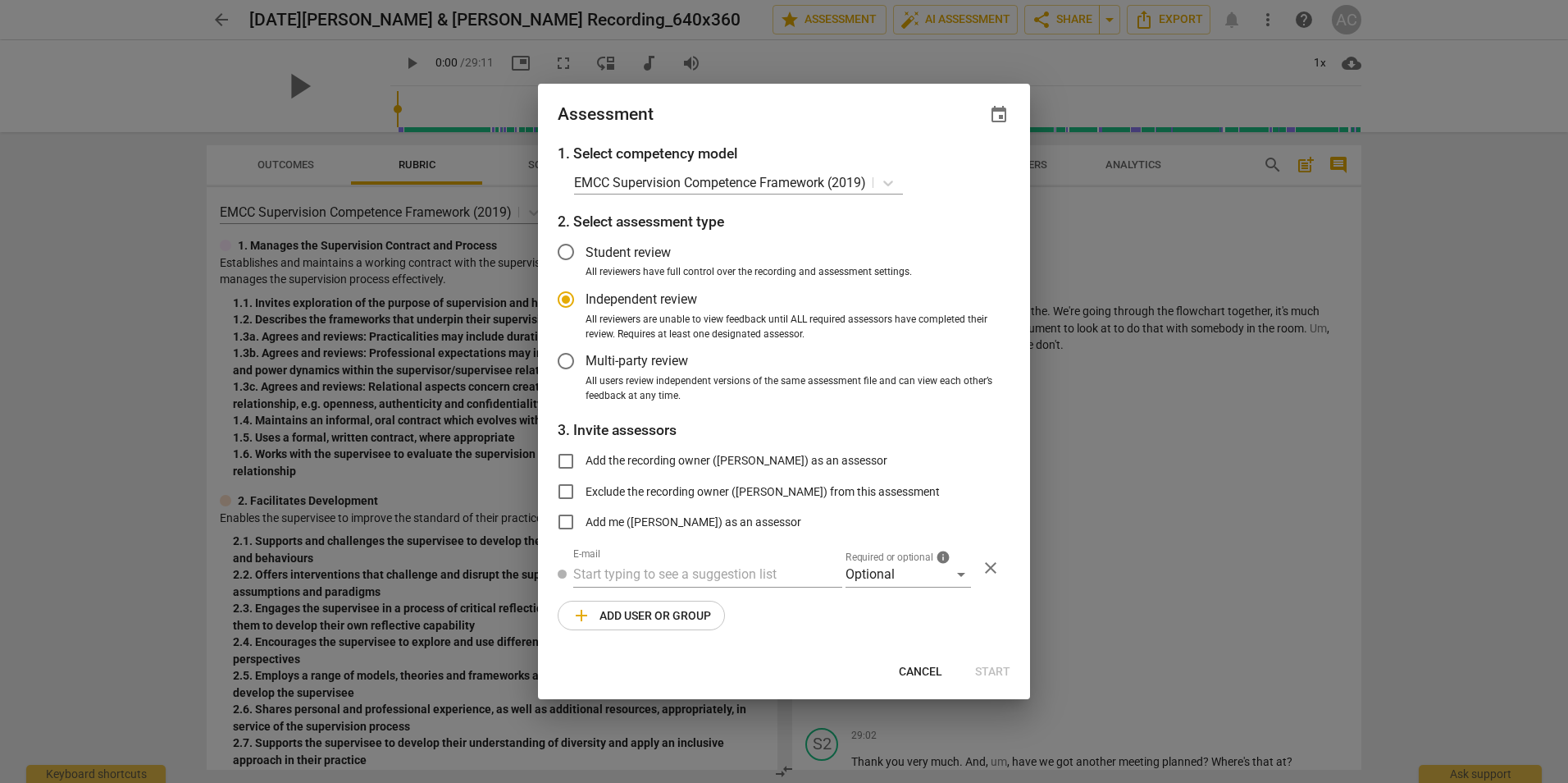
radio input "false"
click at [566, 361] on input "Multi-party review" at bounding box center [566, 361] width 39 height 39
radio input "false"
click at [648, 572] on input "text" at bounding box center [708, 574] width 269 height 26
type input "ruth@3dcoaching.com"
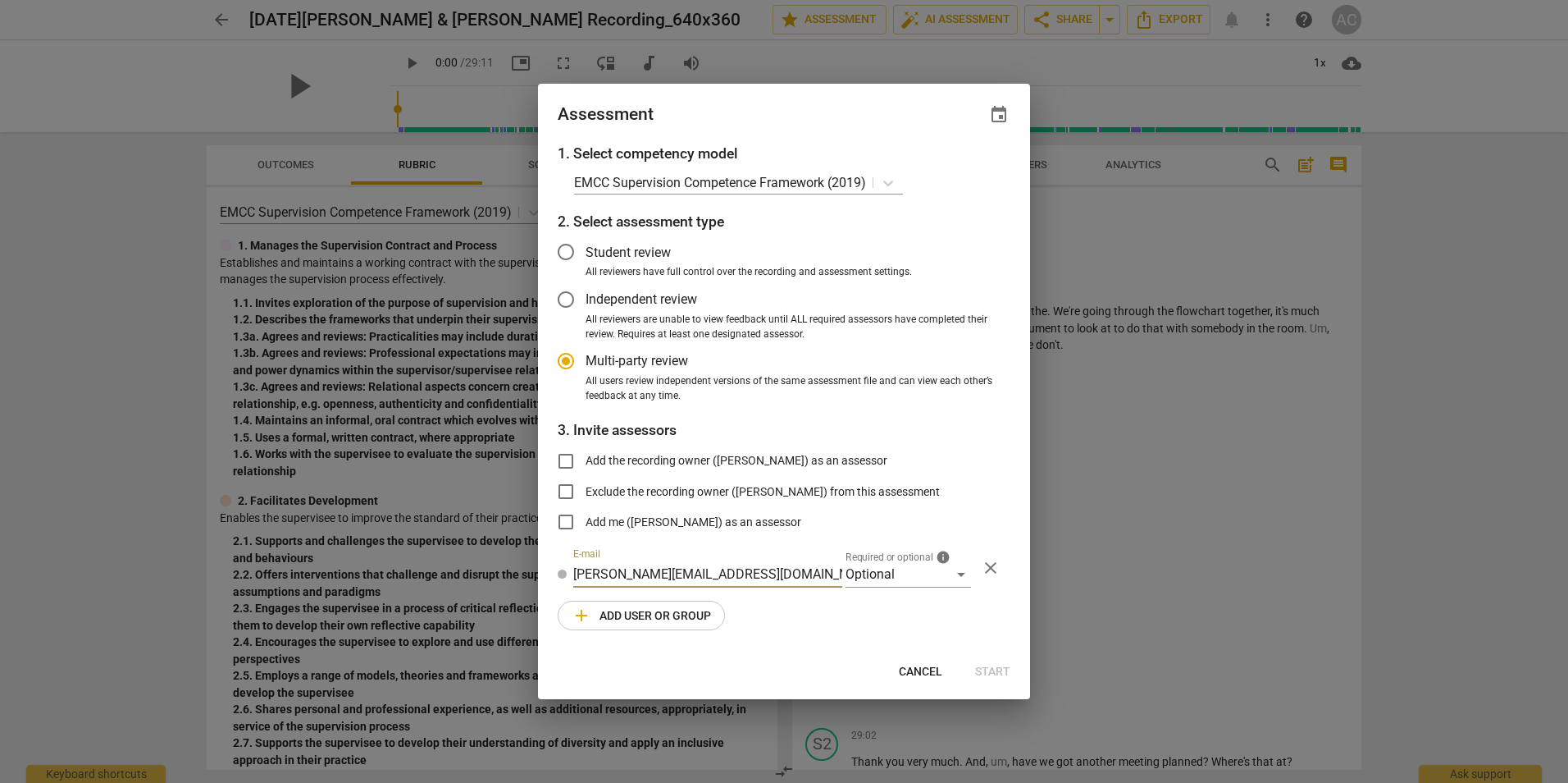
radio input "false"
click at [566, 521] on input "Add me (andrew corsie) as an assessor" at bounding box center [566, 522] width 39 height 39
checkbox input "true"
radio input "false"
click at [563, 521] on input "Add me (andrew corsie) as an assessor" at bounding box center [566, 522] width 39 height 39
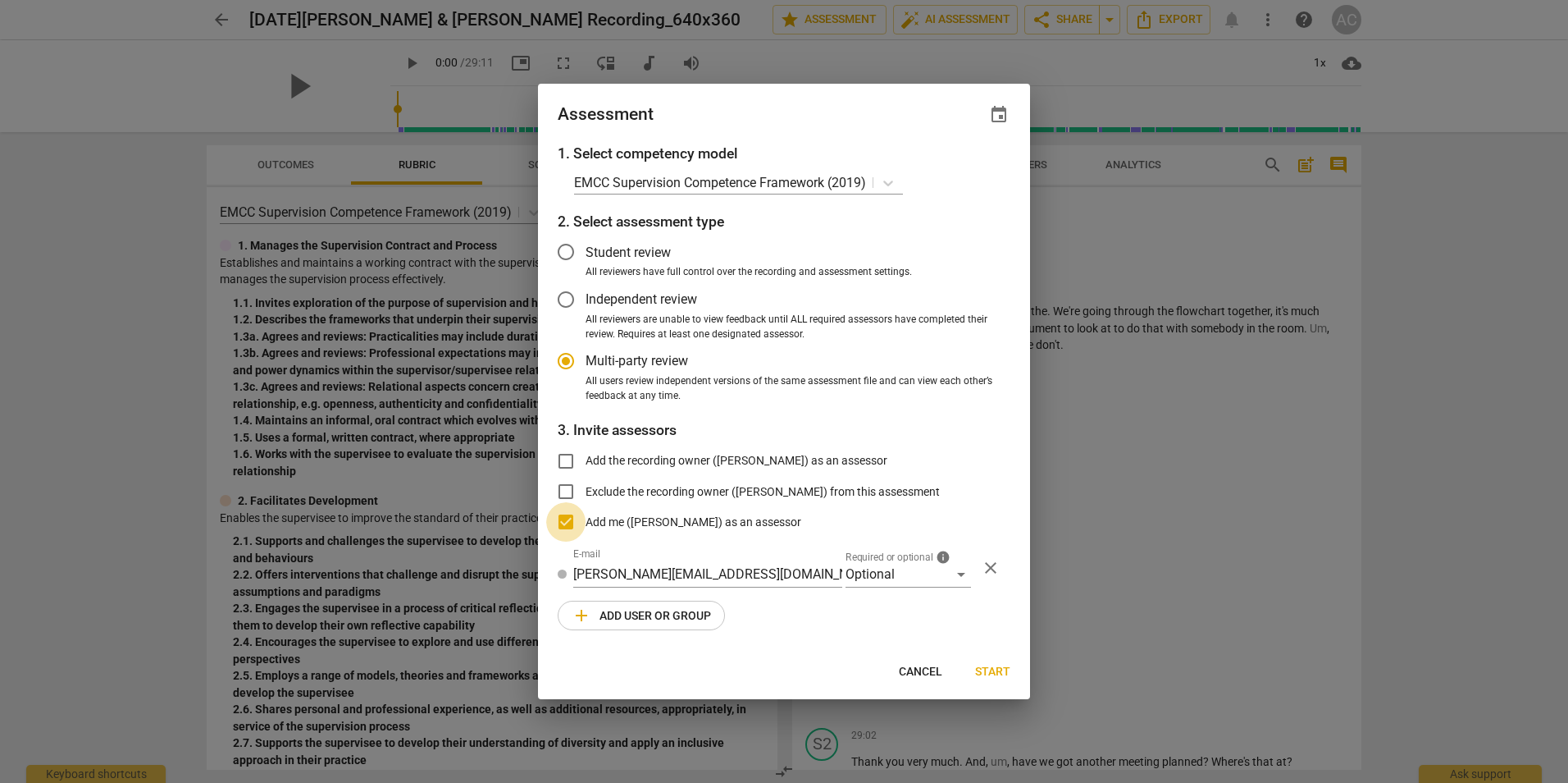
checkbox input "false"
click at [959, 574] on div "Optional" at bounding box center [908, 574] width 126 height 26
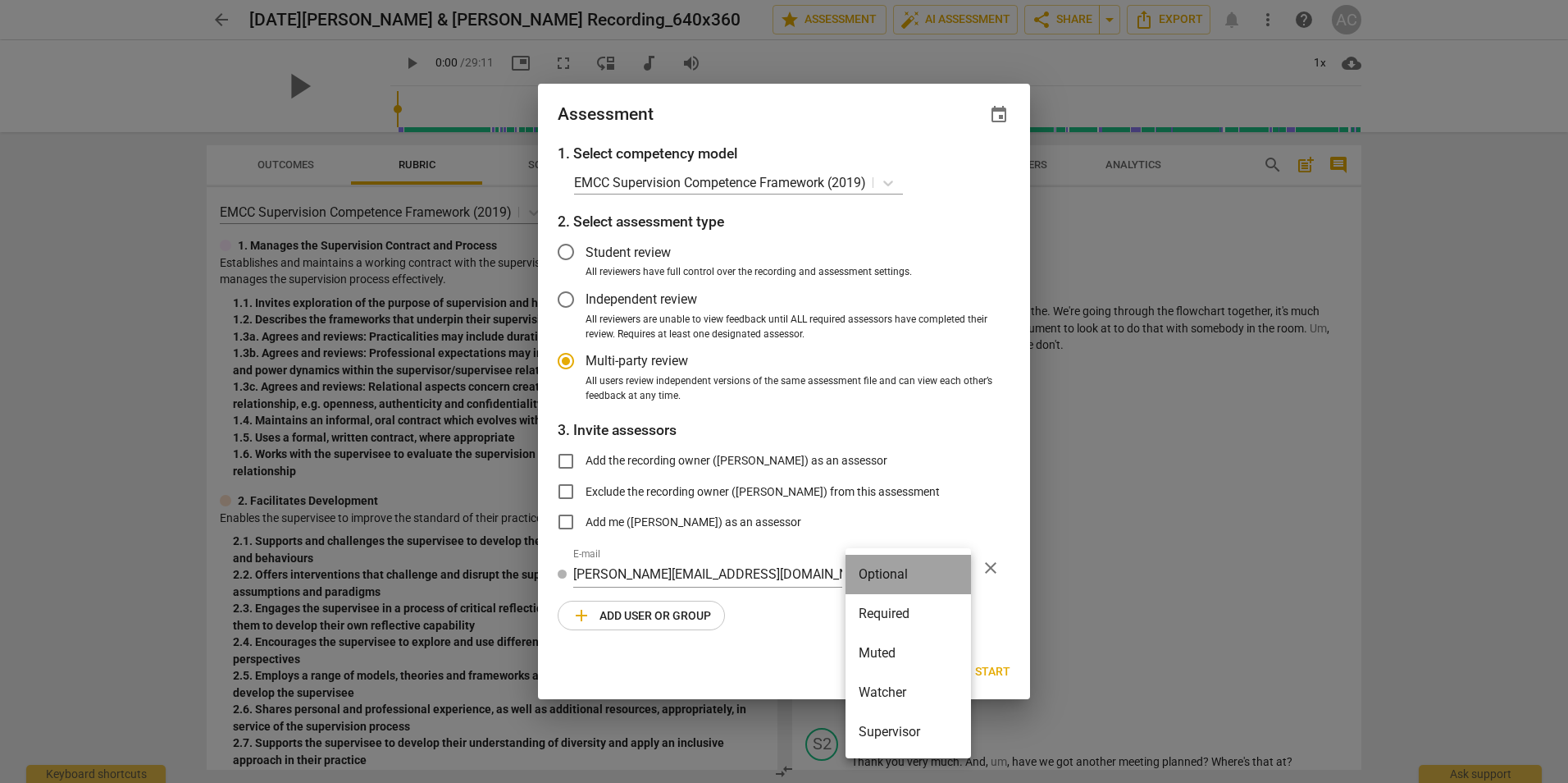
click at [959, 574] on li "Optional" at bounding box center [908, 574] width 126 height 39
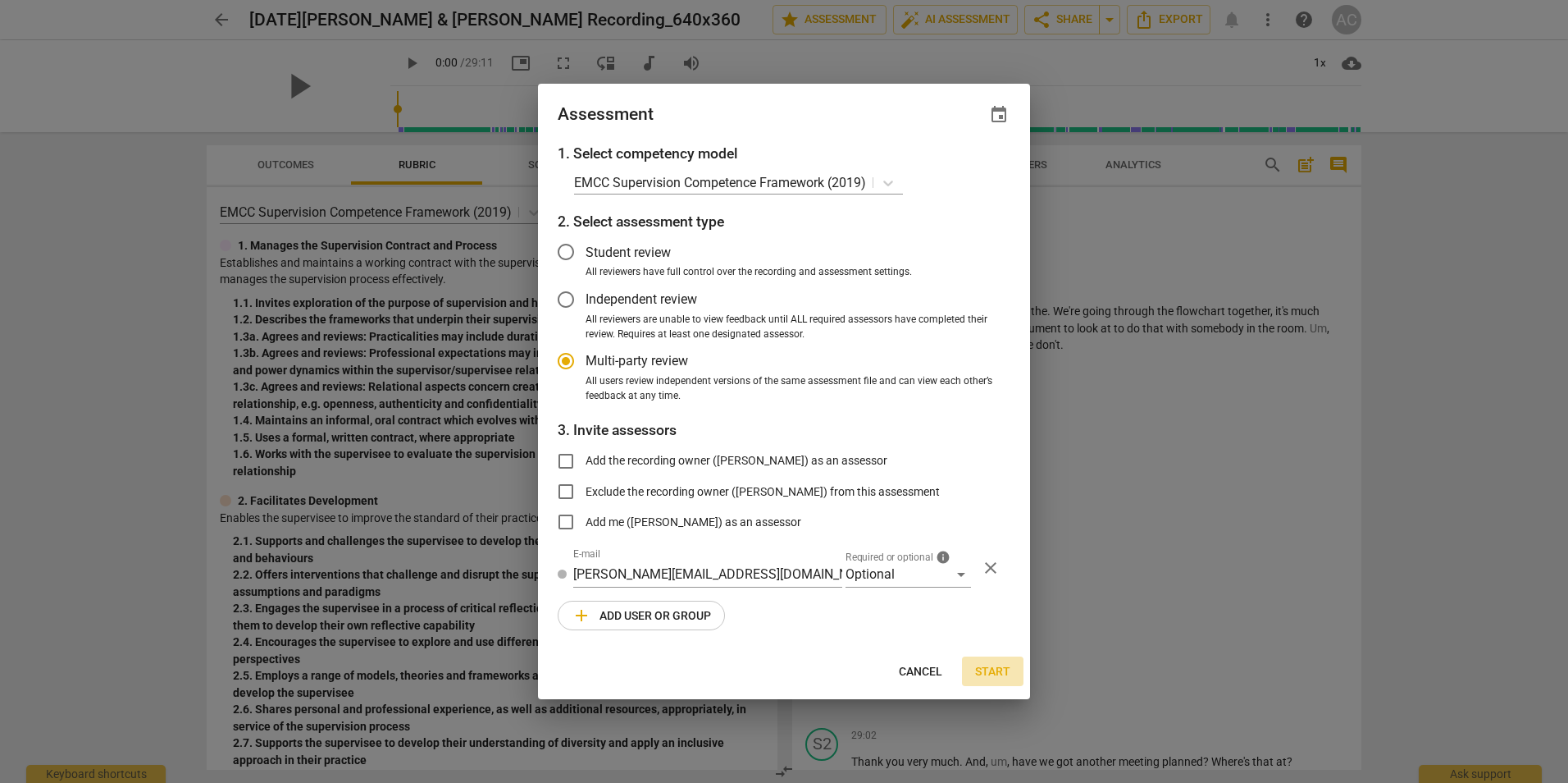
click at [988, 671] on span "Start" at bounding box center [992, 672] width 35 height 16
radio input "false"
type input "Ruth Bennett <ruth@3dcoaching.com>"
